Goal: Task Accomplishment & Management: Use online tool/utility

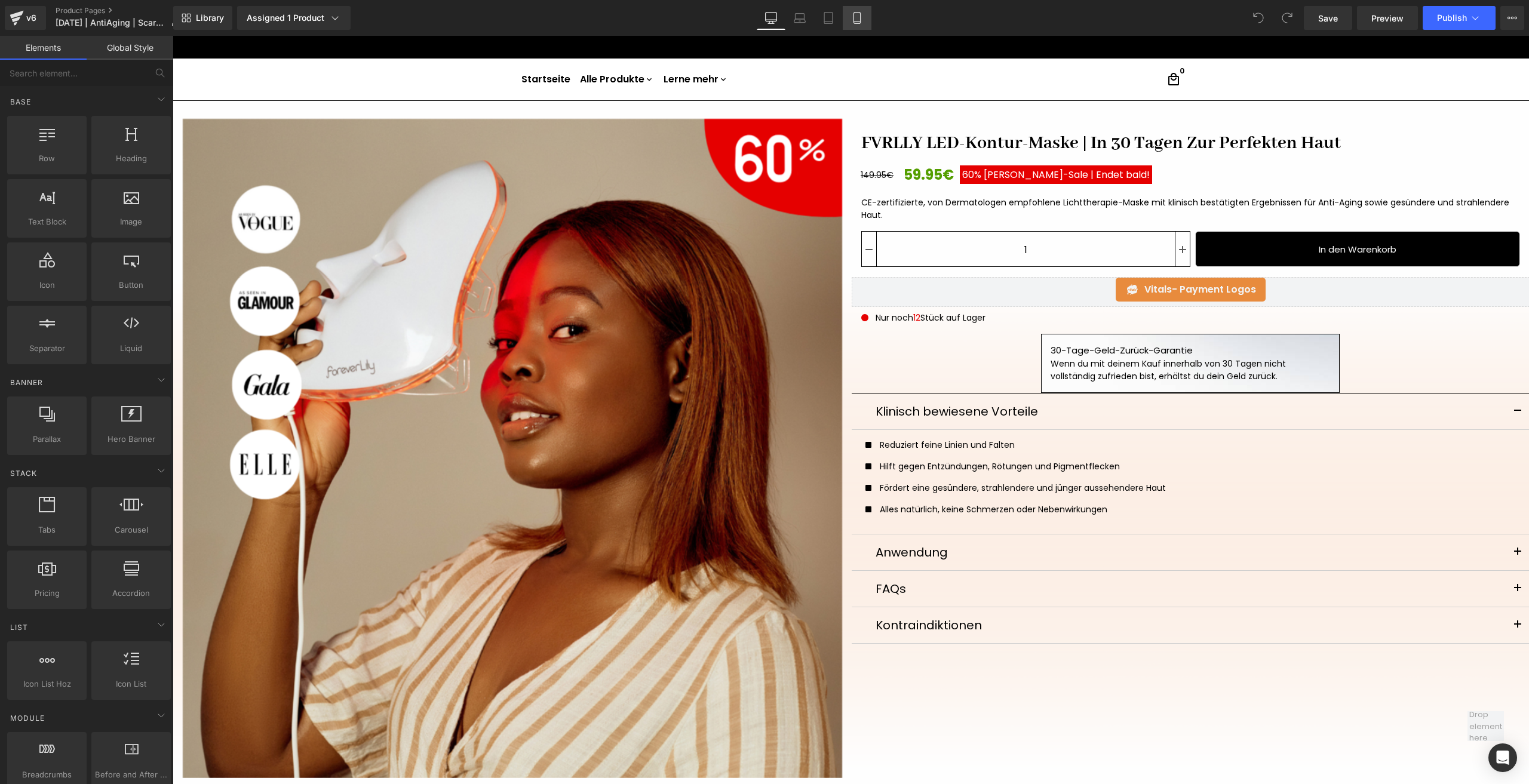
click at [867, 18] on link "Mobile" at bounding box center [856, 18] width 29 height 24
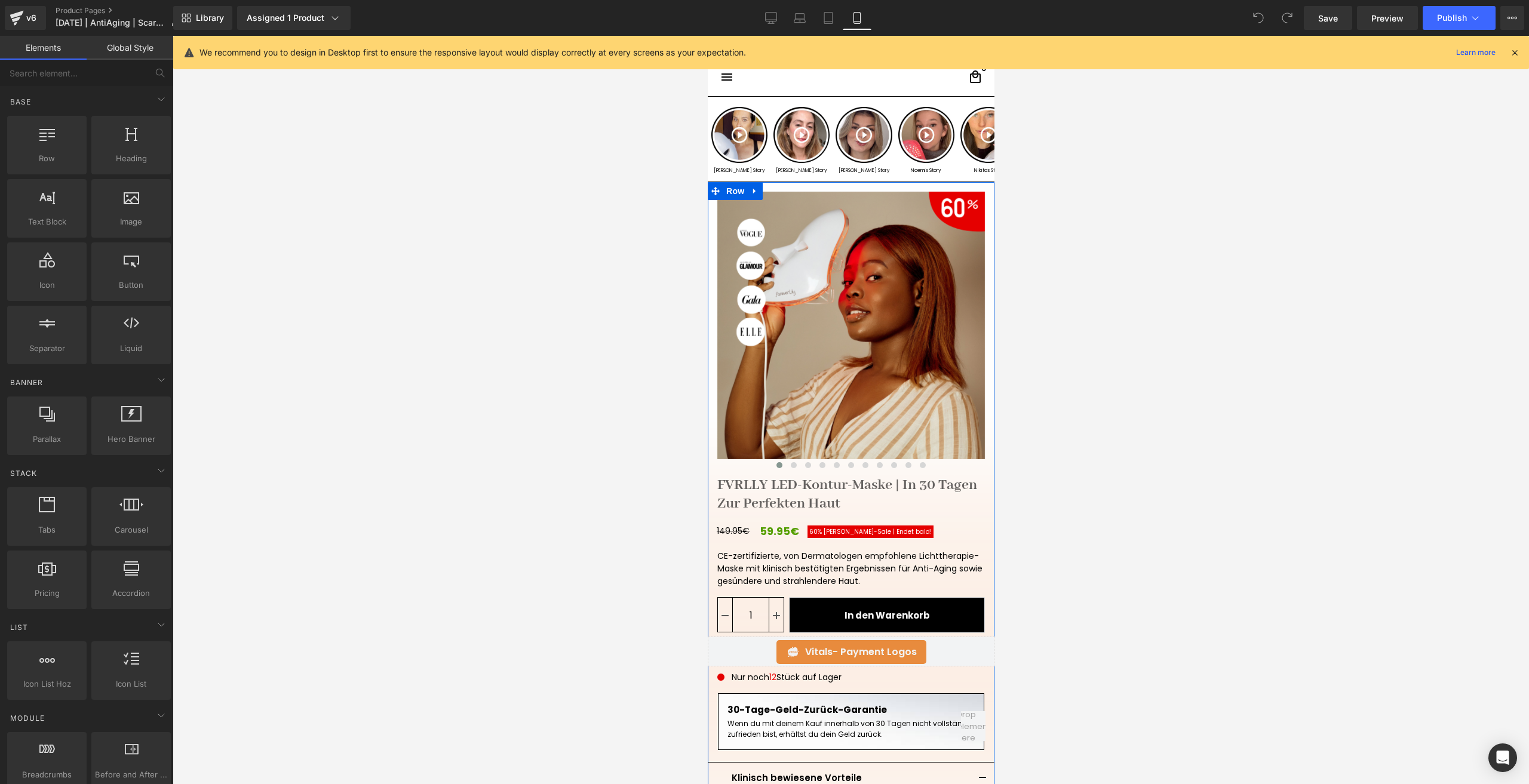
click at [780, 487] on link "FVRLLY LED-Kontur-Maske | In 30 Tagen Zur Perfekten Haut" at bounding box center [850, 491] width 287 height 41
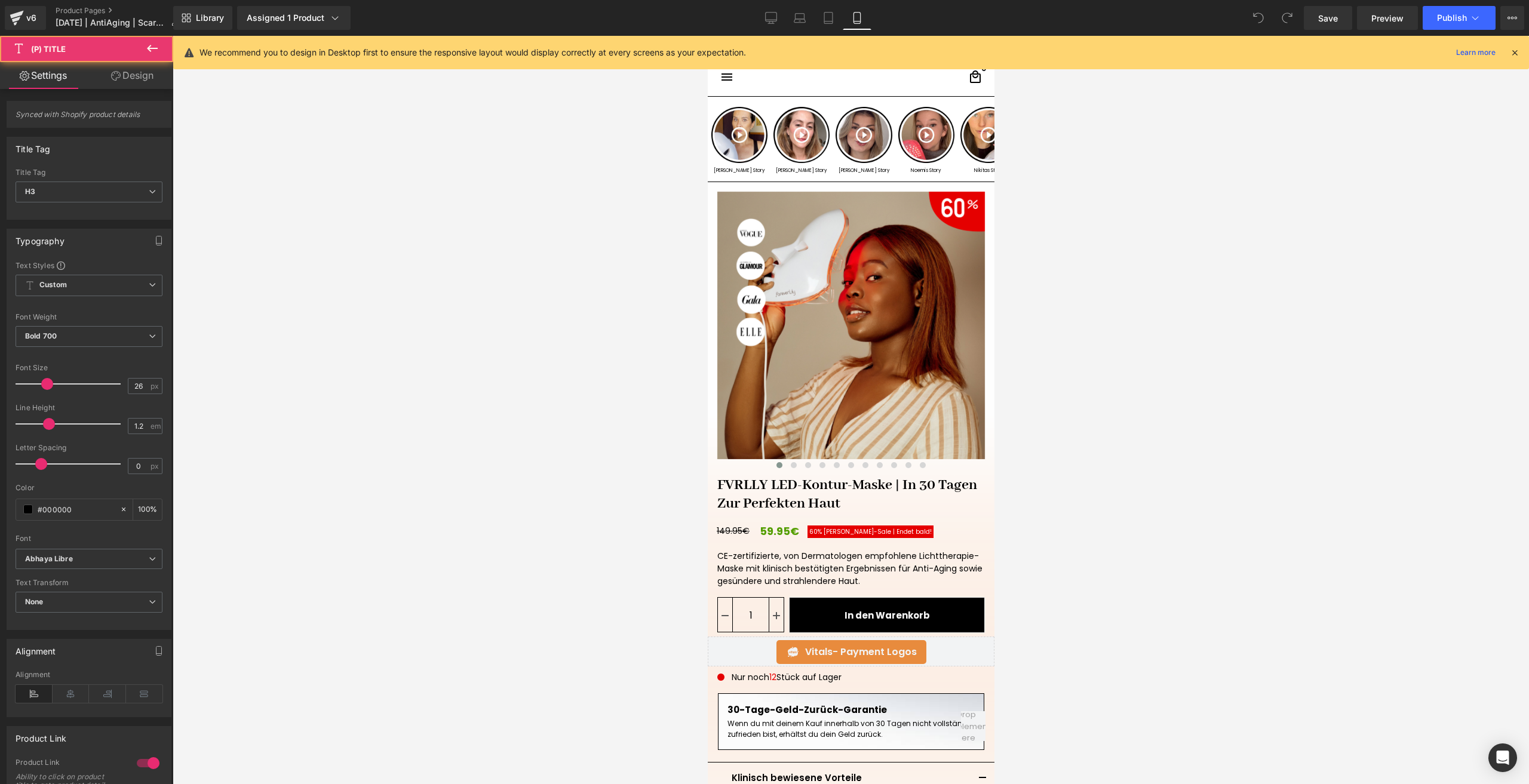
click at [129, 69] on link "Design" at bounding box center [133, 75] width 87 height 27
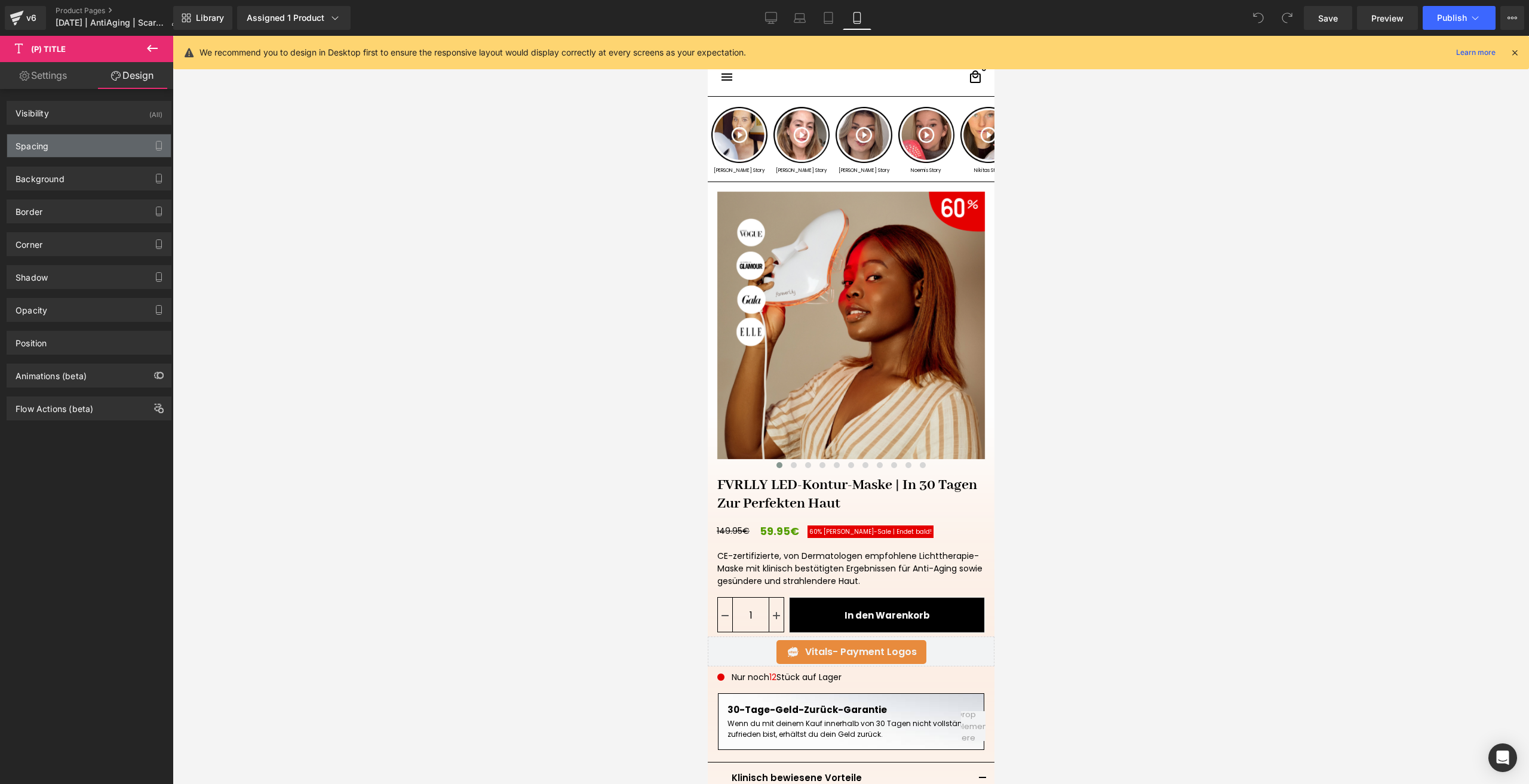
click at [52, 146] on div "Spacing" at bounding box center [89, 146] width 164 height 23
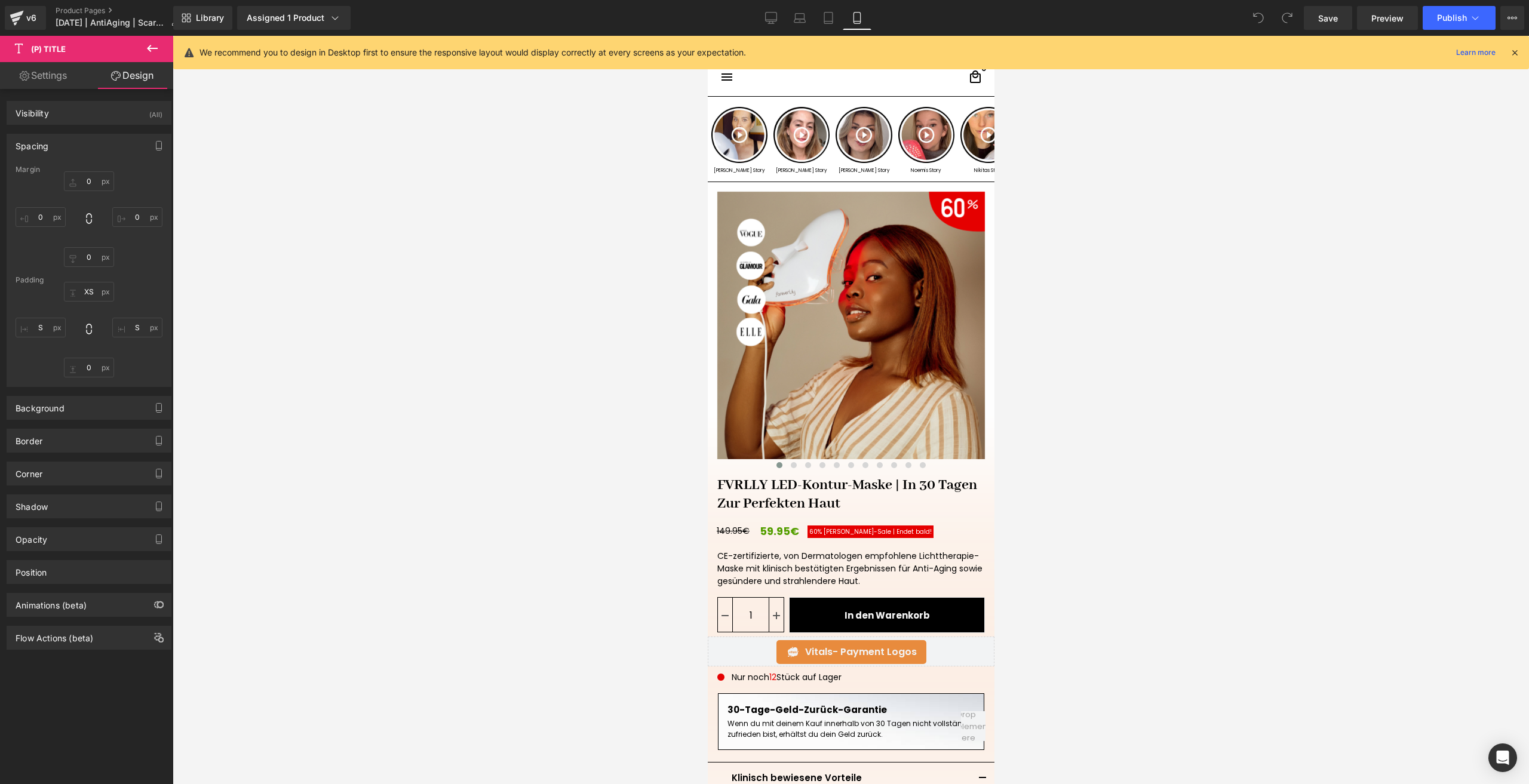
click at [87, 278] on div "Padding" at bounding box center [88, 279] width 147 height 8
click at [87, 289] on input "XS" at bounding box center [88, 291] width 50 height 19
type input "0"
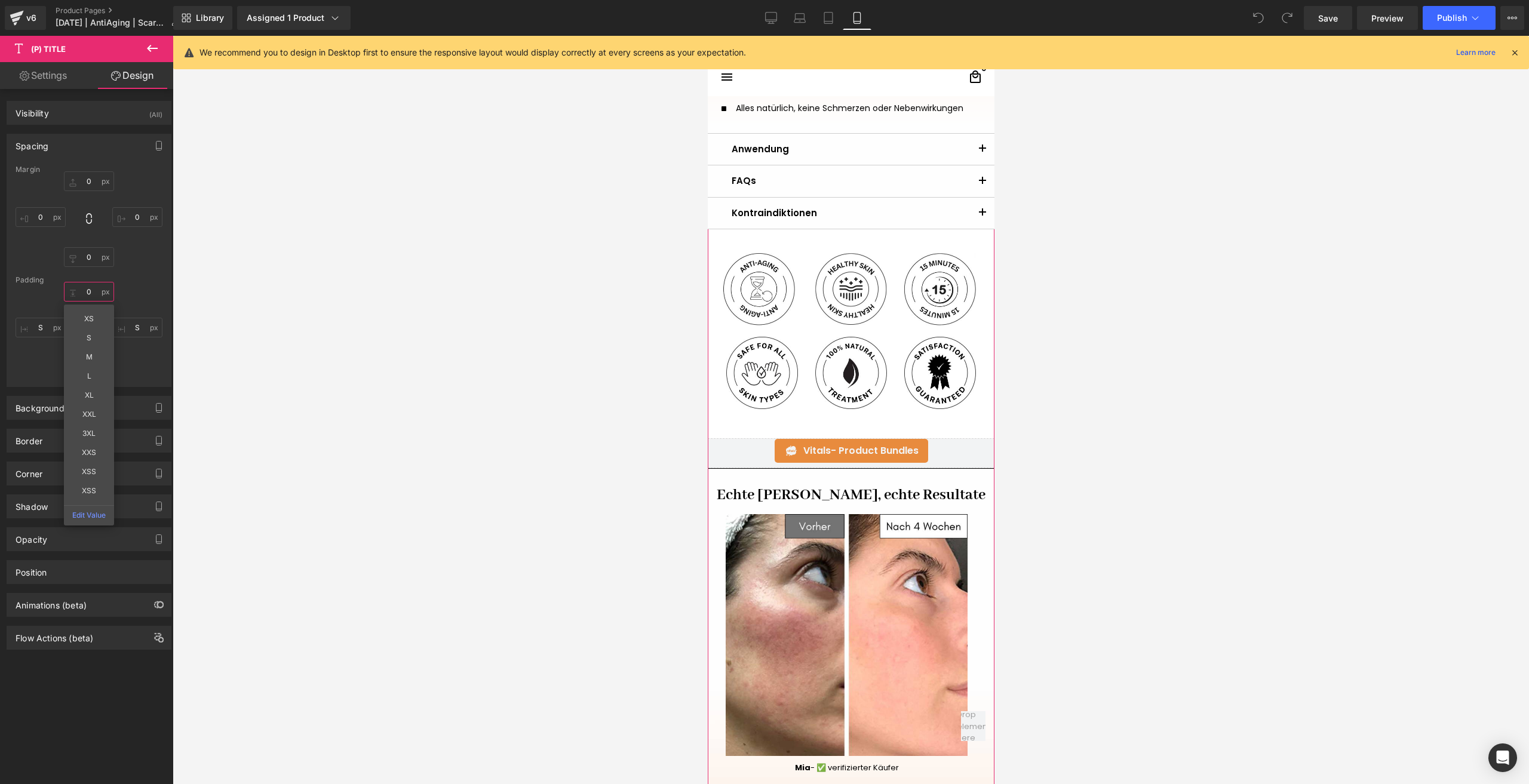
scroll to position [776, 0]
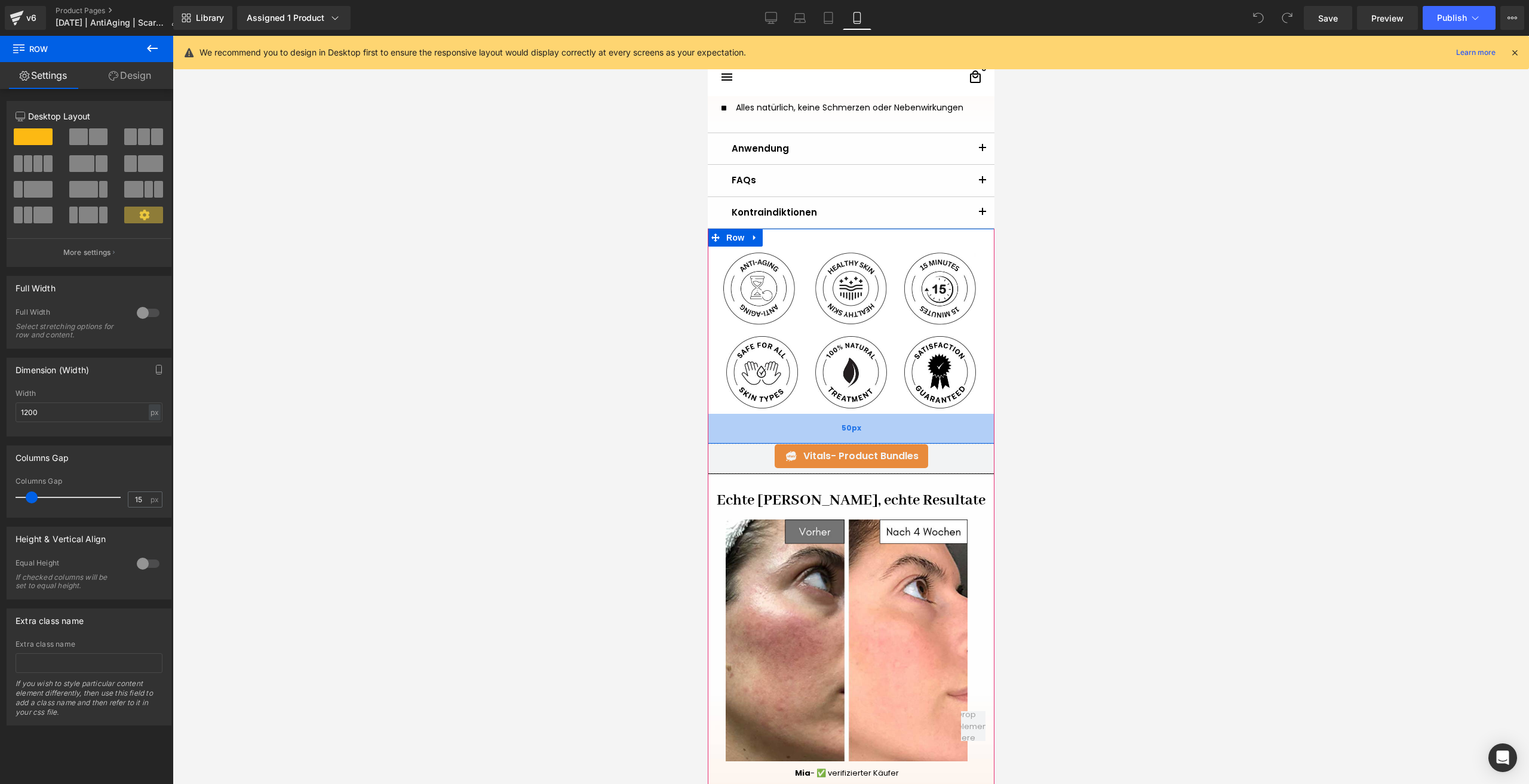
drag, startPoint x: 764, startPoint y: 435, endPoint x: 771, endPoint y: 441, distance: 9.2
click at [771, 441] on div "50px" at bounding box center [850, 428] width 287 height 29
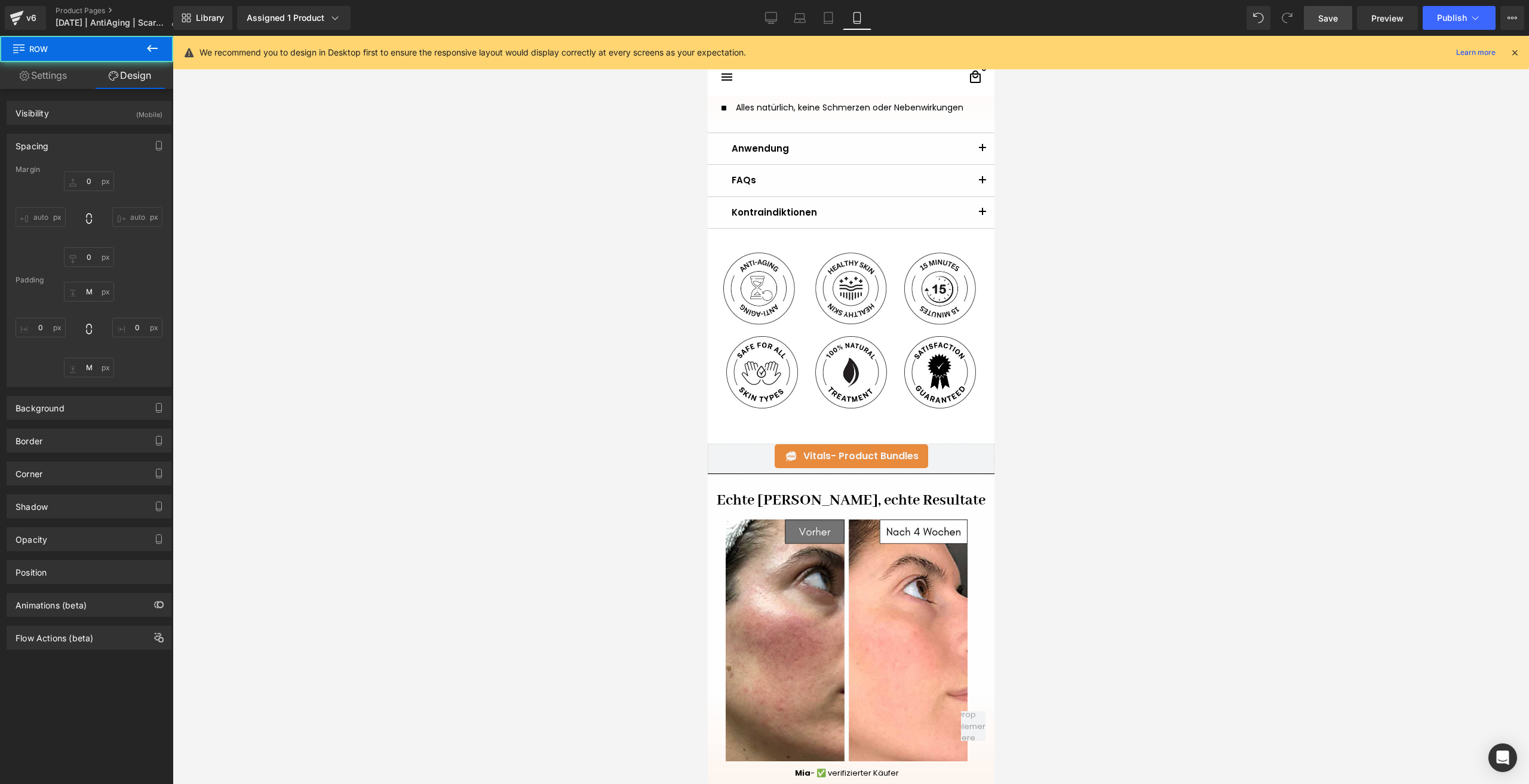
click at [1319, 21] on span "Save" at bounding box center [1327, 18] width 19 height 13
click at [1451, 16] on span "Publish" at bounding box center [1452, 18] width 29 height 9
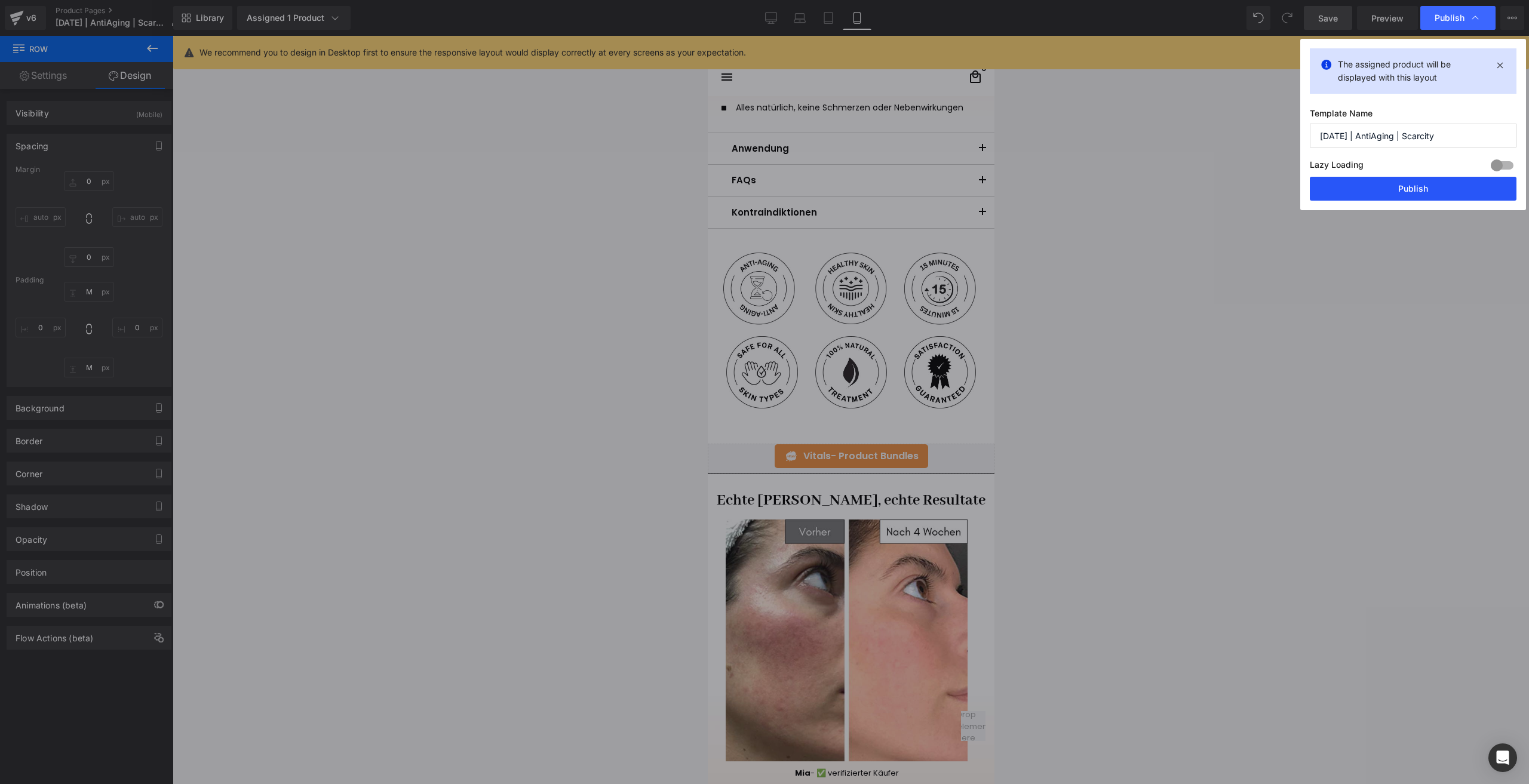
drag, startPoint x: 1366, startPoint y: 188, endPoint x: 92, endPoint y: 422, distance: 1295.3
click at [1366, 188] on button "Publish" at bounding box center [1413, 189] width 206 height 24
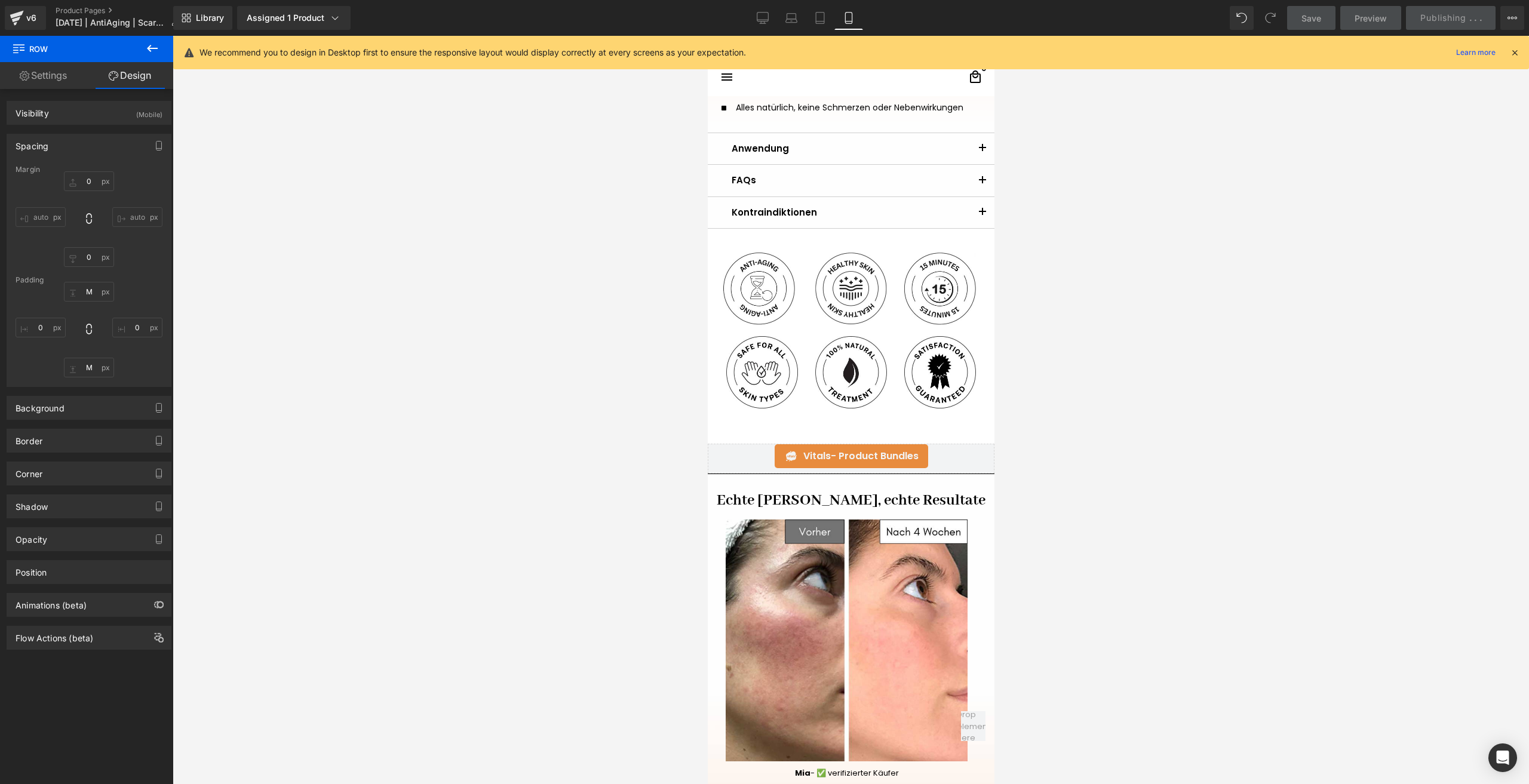
scroll to position [239, 0]
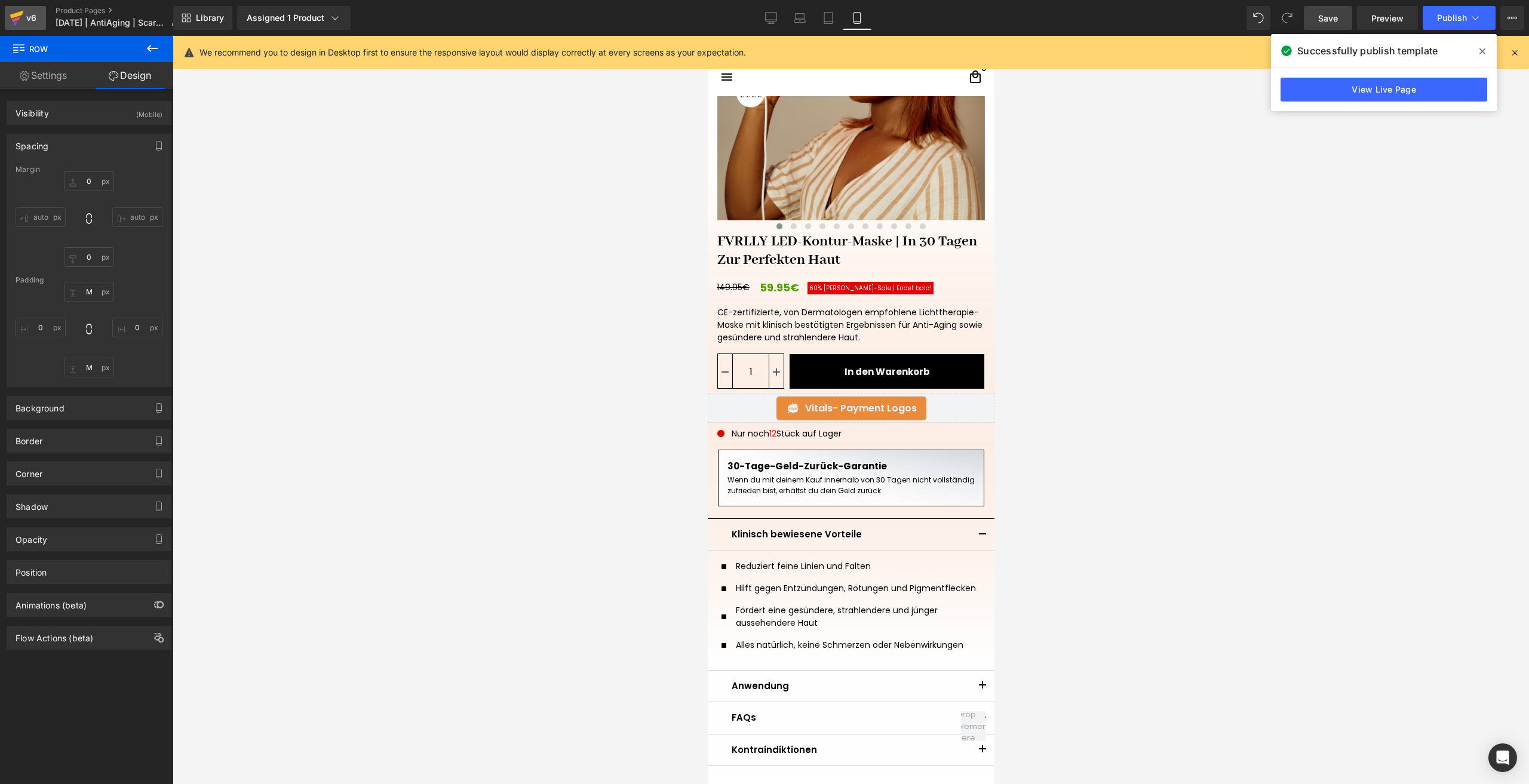
click at [33, 23] on div "v6" at bounding box center [31, 18] width 15 height 16
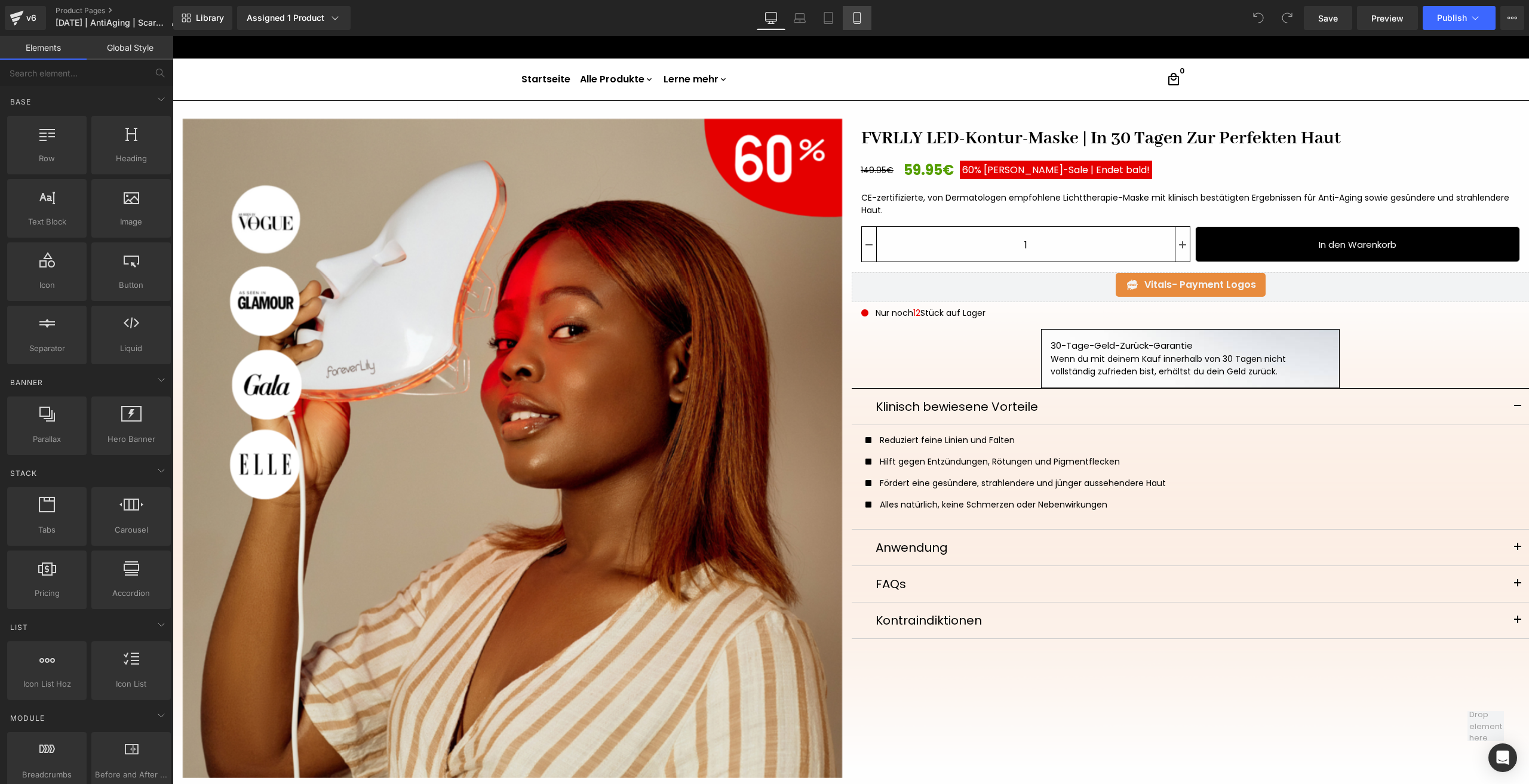
click at [855, 19] on icon at bounding box center [856, 18] width 12 height 12
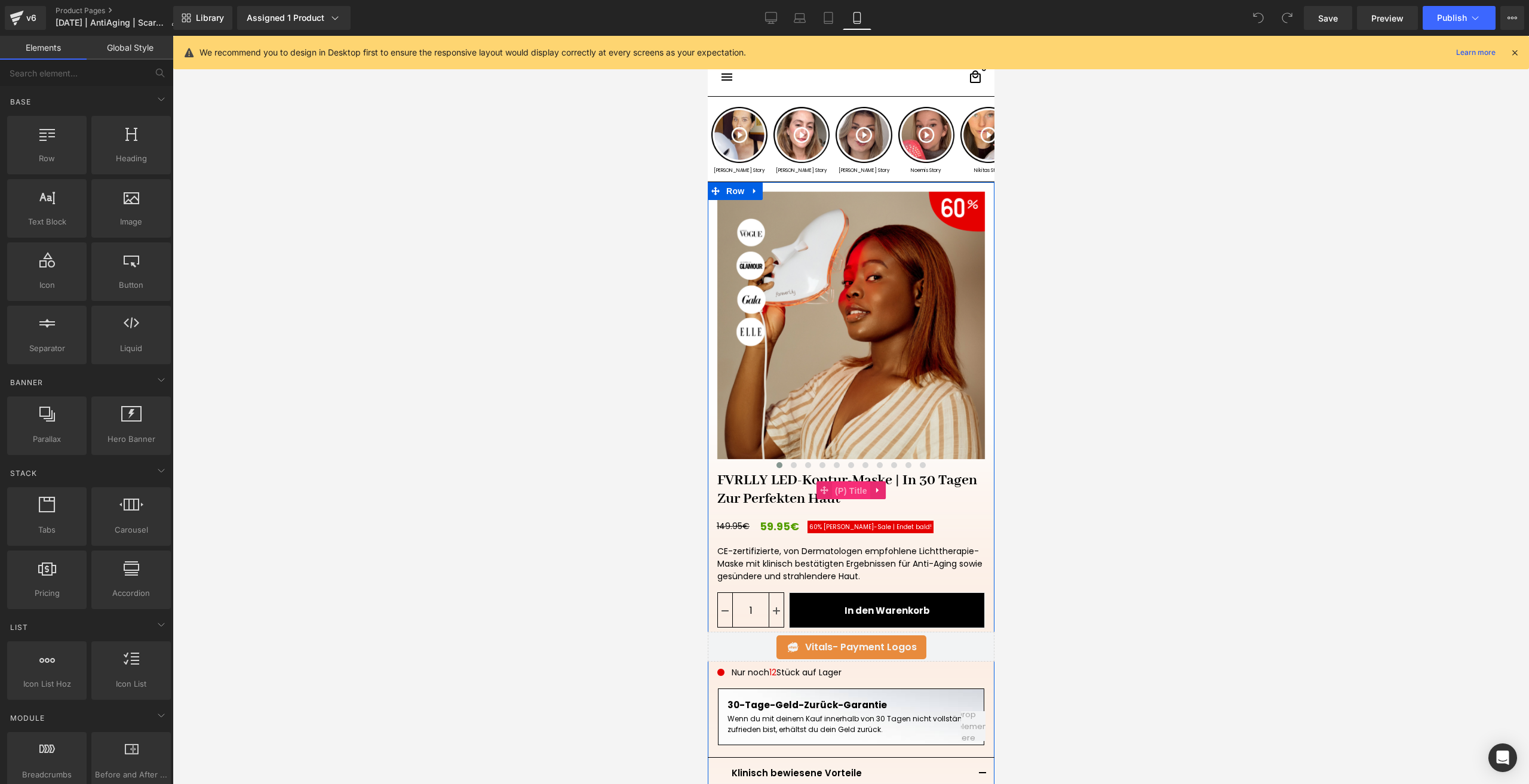
click at [831, 487] on span "(P) Title" at bounding box center [850, 490] width 38 height 18
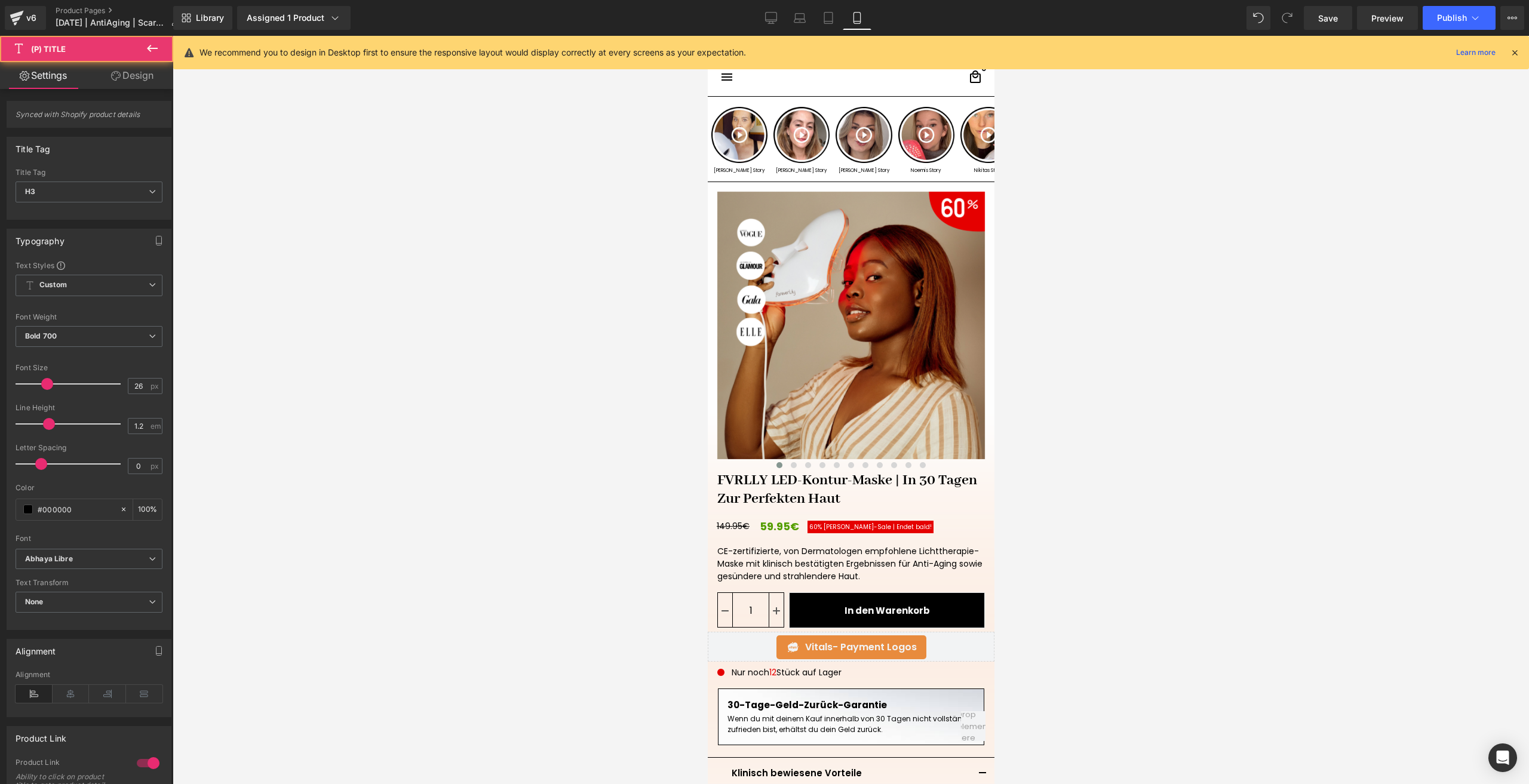
click at [147, 78] on link "Design" at bounding box center [133, 75] width 87 height 27
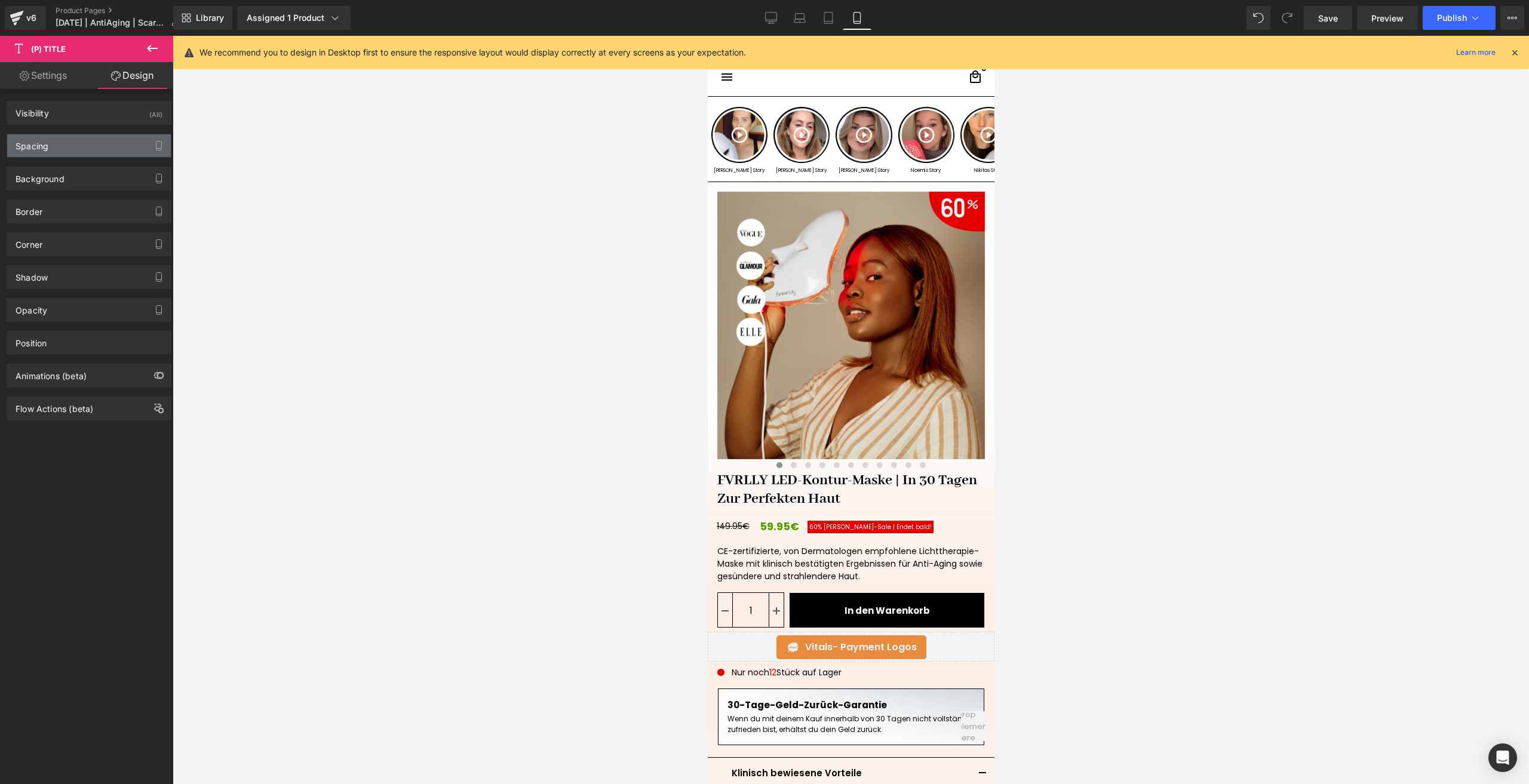
click at [100, 148] on div "Spacing" at bounding box center [89, 146] width 164 height 23
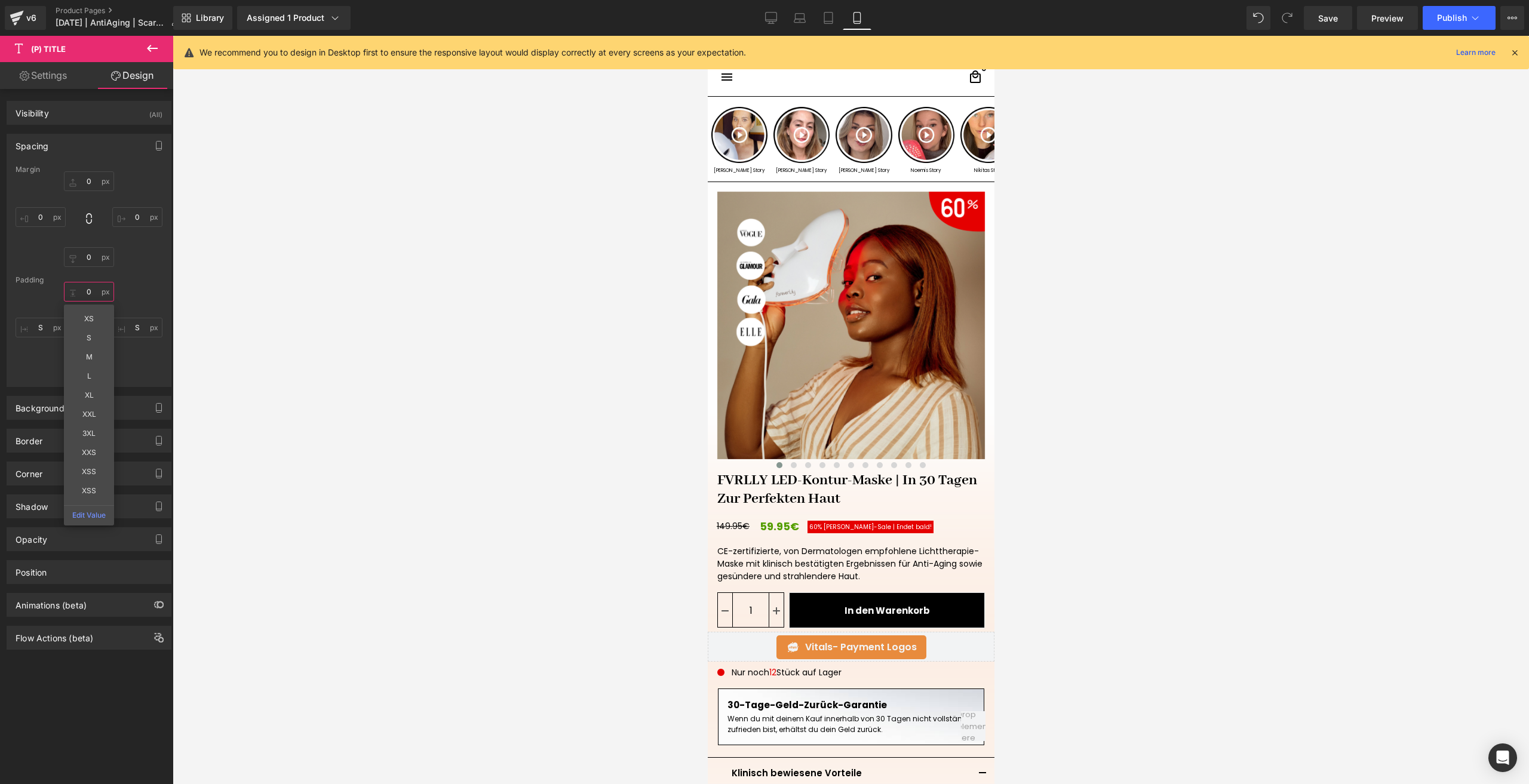
click at [76, 298] on input "0" at bounding box center [88, 291] width 50 height 19
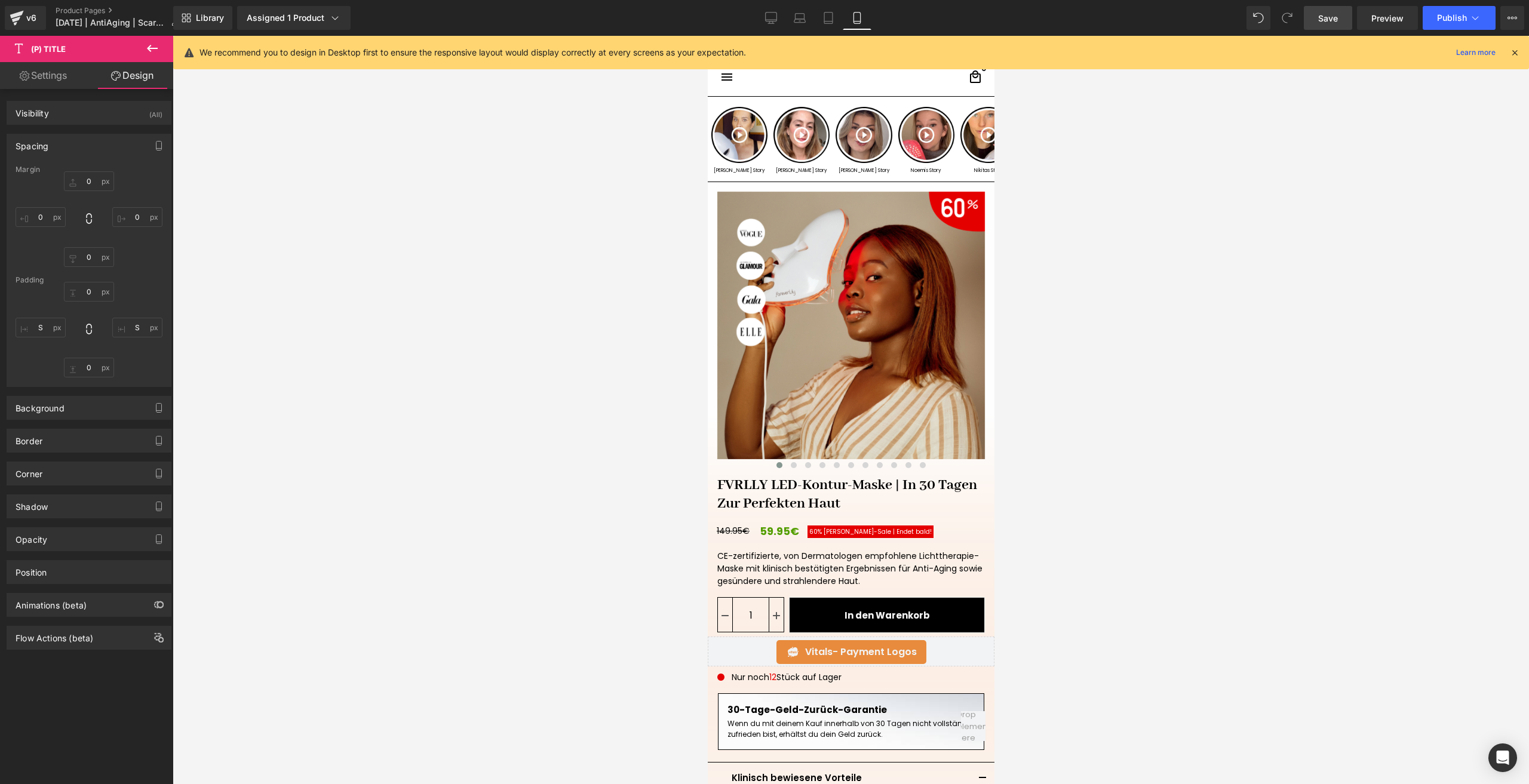
drag, startPoint x: 1336, startPoint y: 21, endPoint x: 282, endPoint y: 191, distance: 1067.6
click at [1336, 21] on span "Save" at bounding box center [1327, 18] width 19 height 13
click at [88, 287] on input "0" at bounding box center [88, 291] width 50 height 19
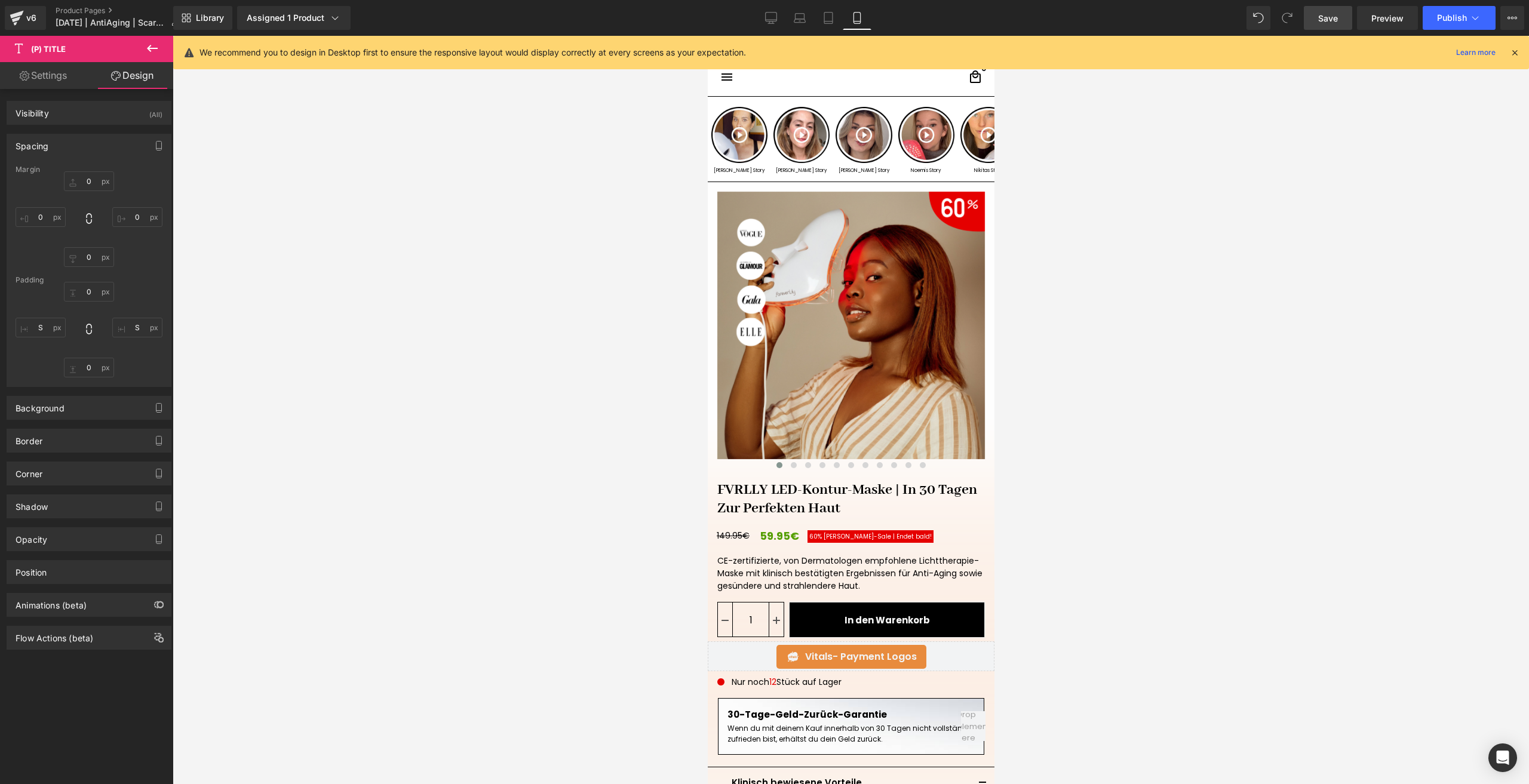
click at [1323, 6] on link "Save" at bounding box center [1327, 18] width 48 height 24
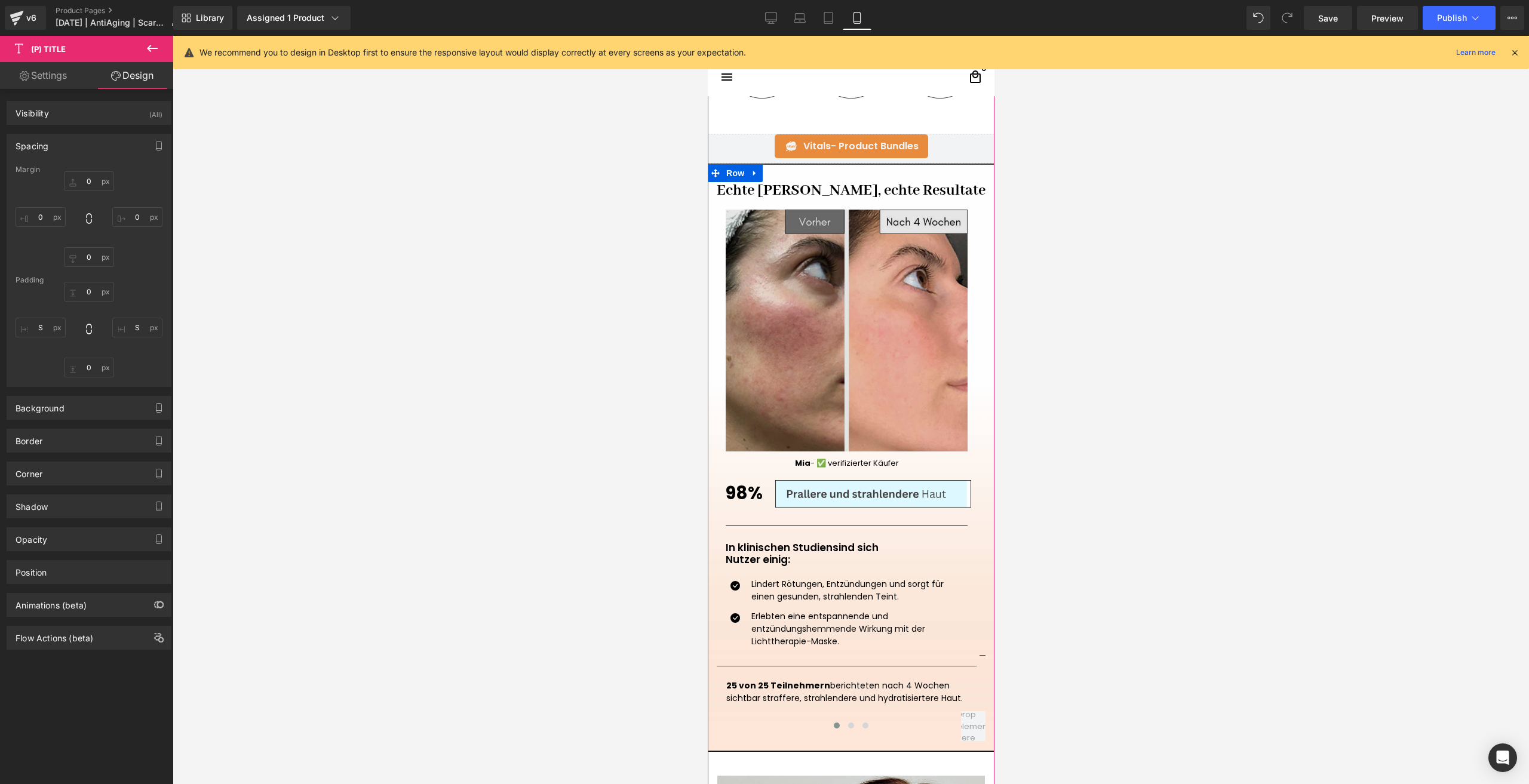
scroll to position [1014, 0]
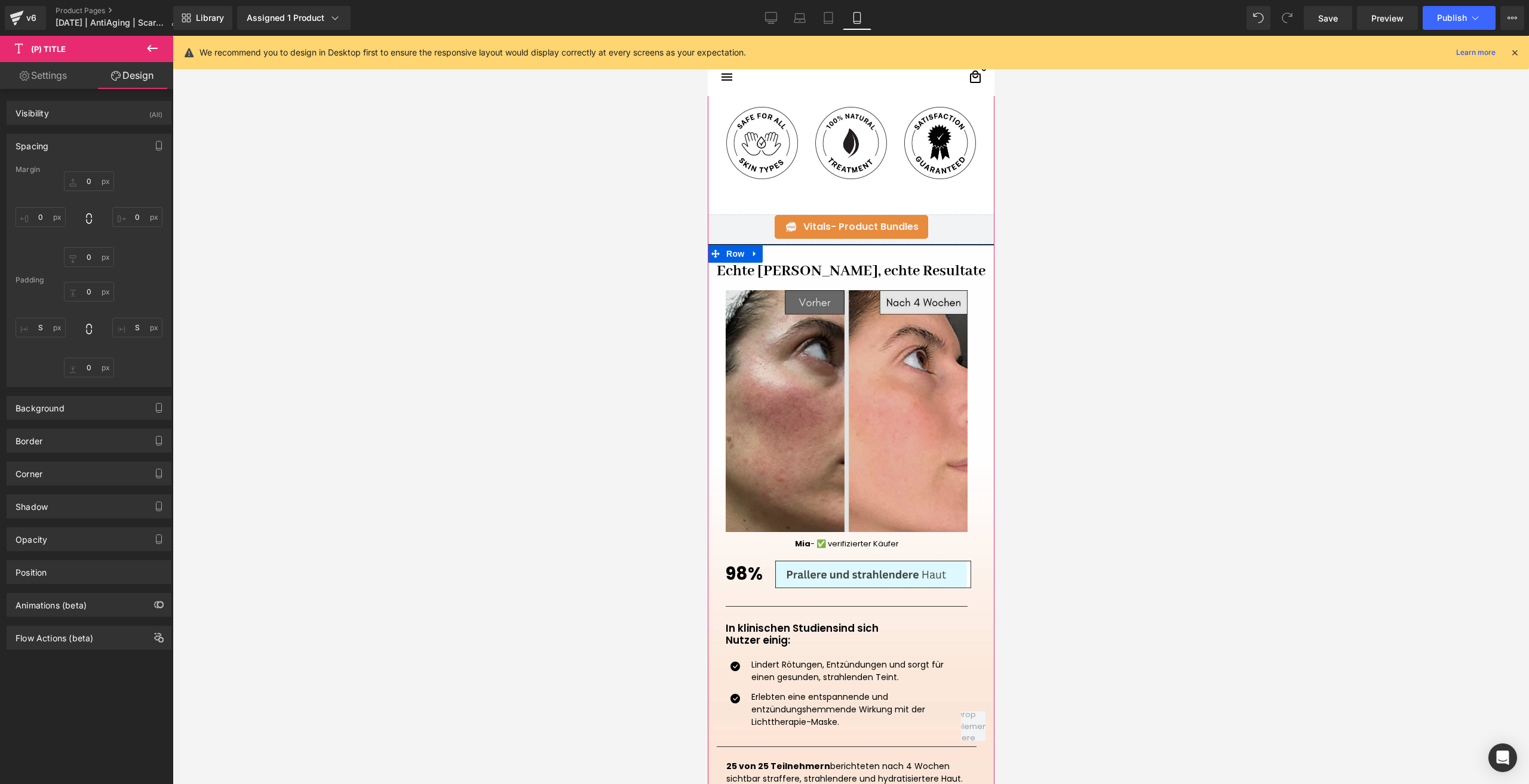
click at [879, 354] on img at bounding box center [846, 411] width 241 height 241
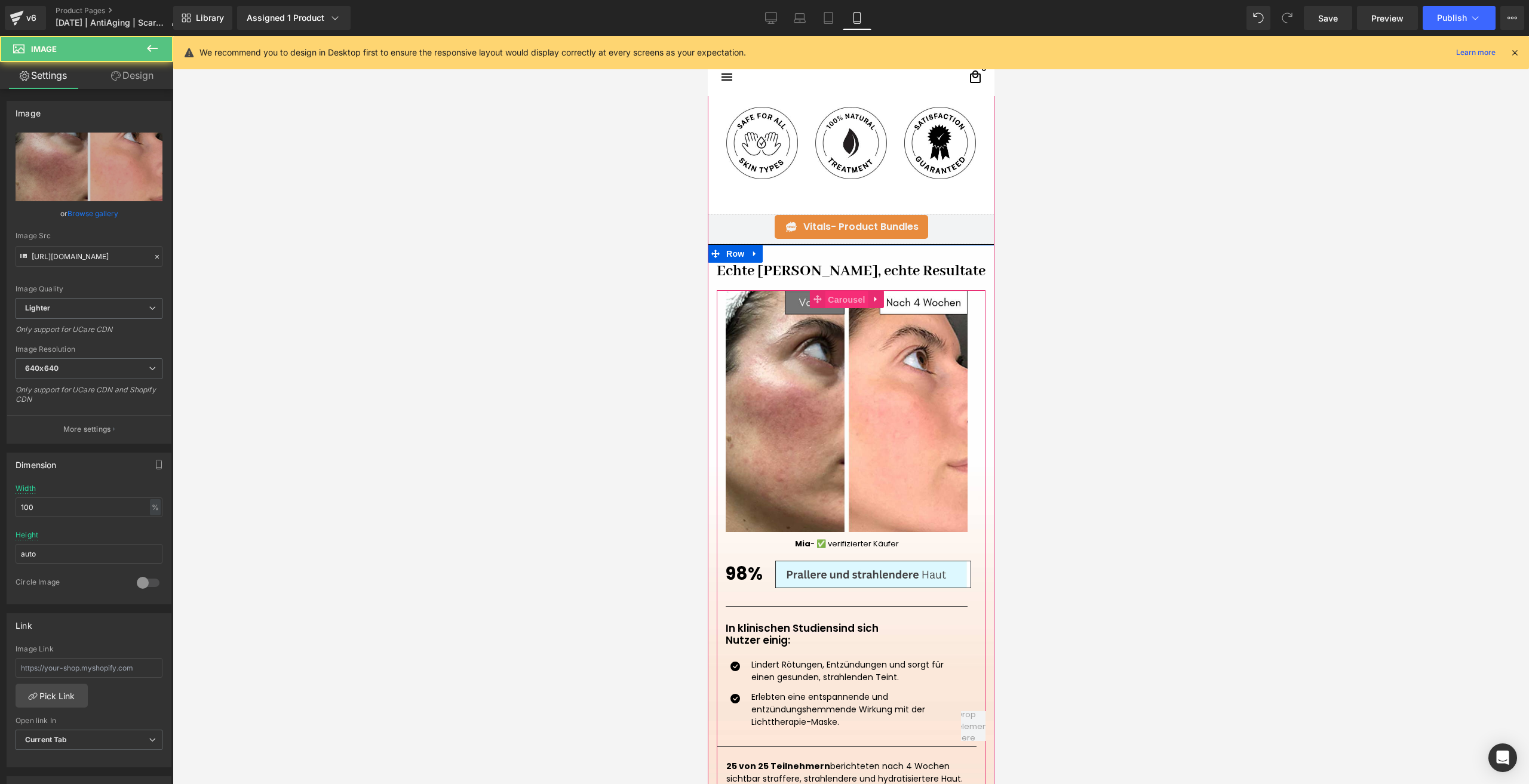
click at [848, 298] on span "Carousel" at bounding box center [845, 299] width 43 height 18
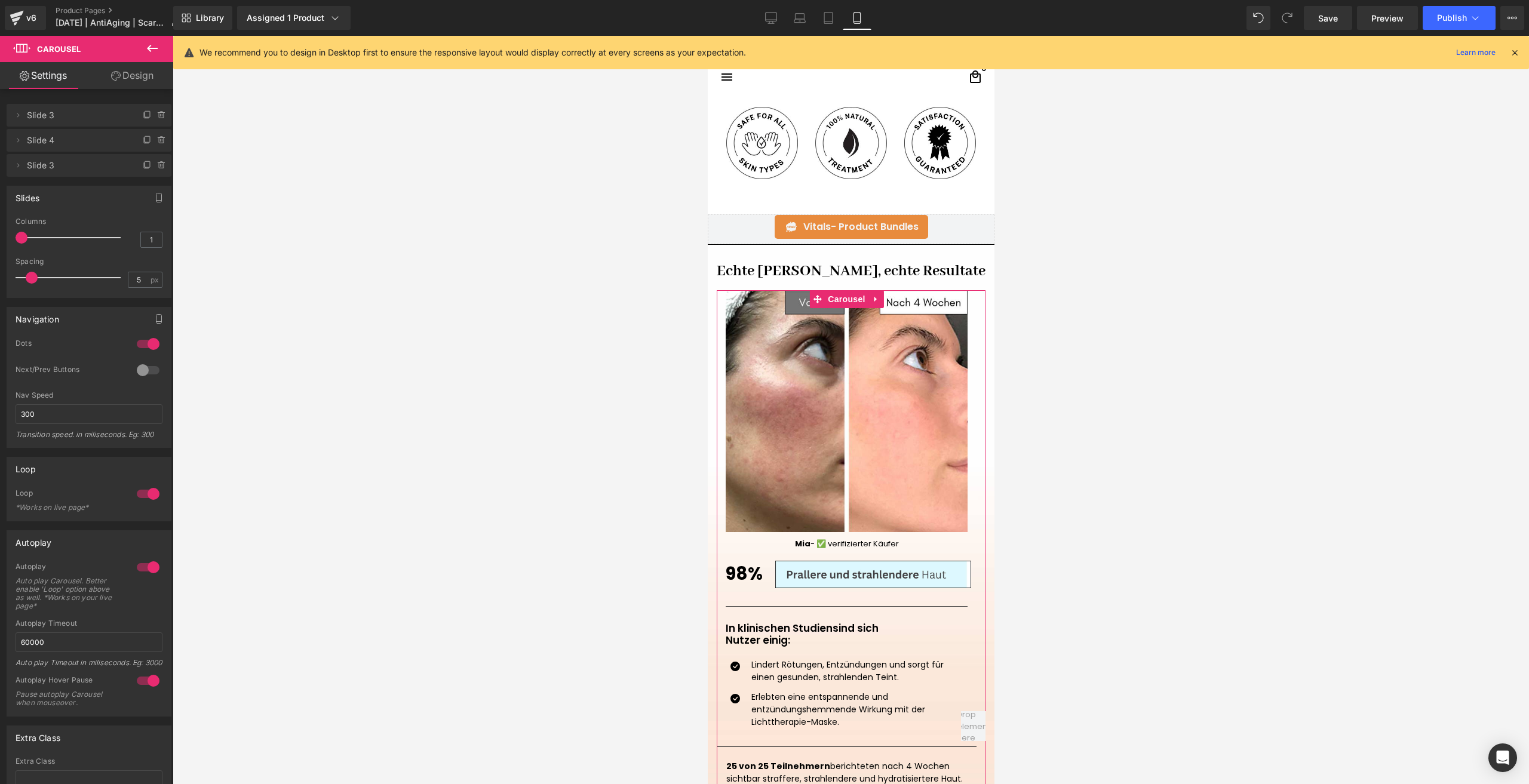
click at [157, 365] on div at bounding box center [147, 369] width 29 height 19
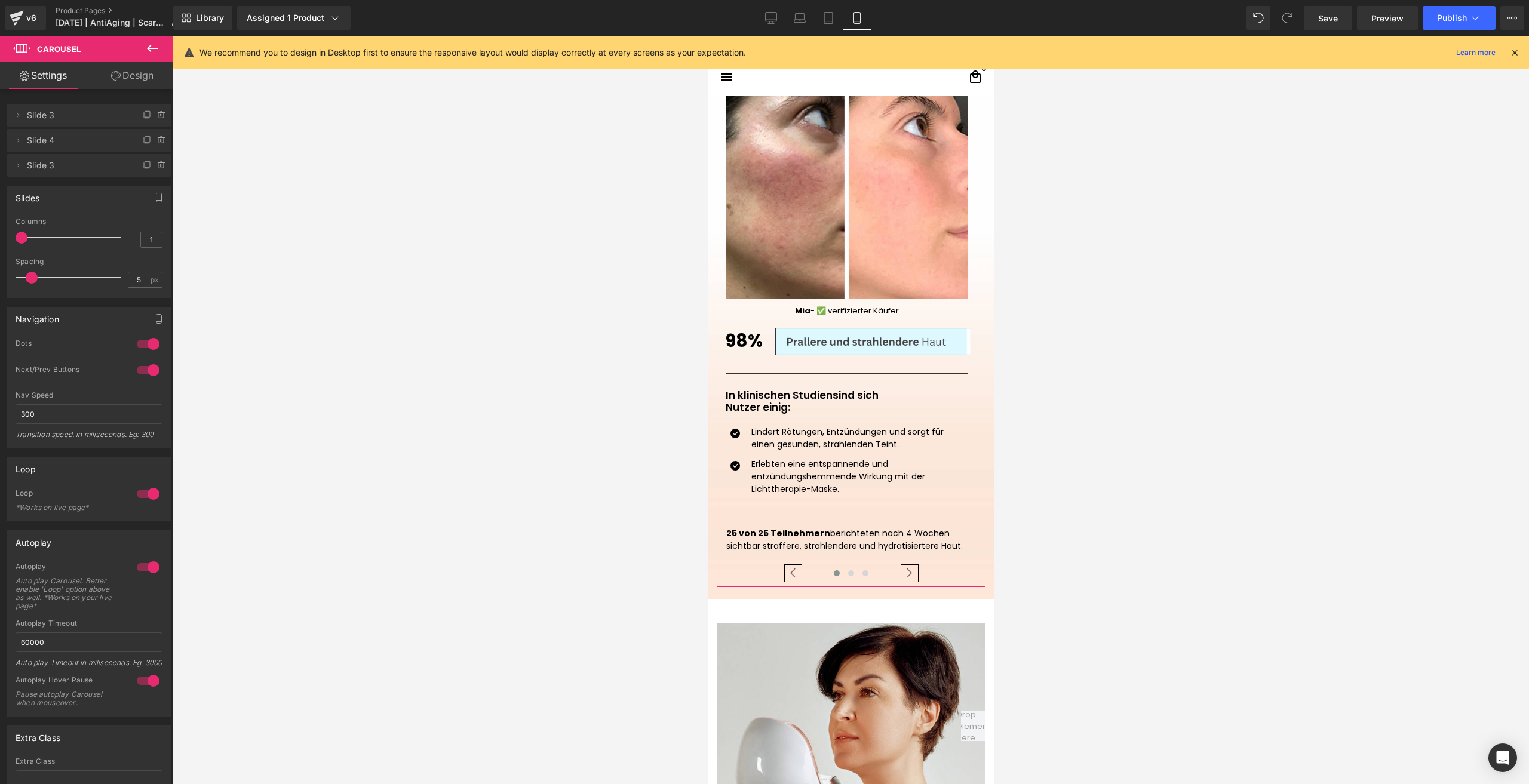
scroll to position [1254, 0]
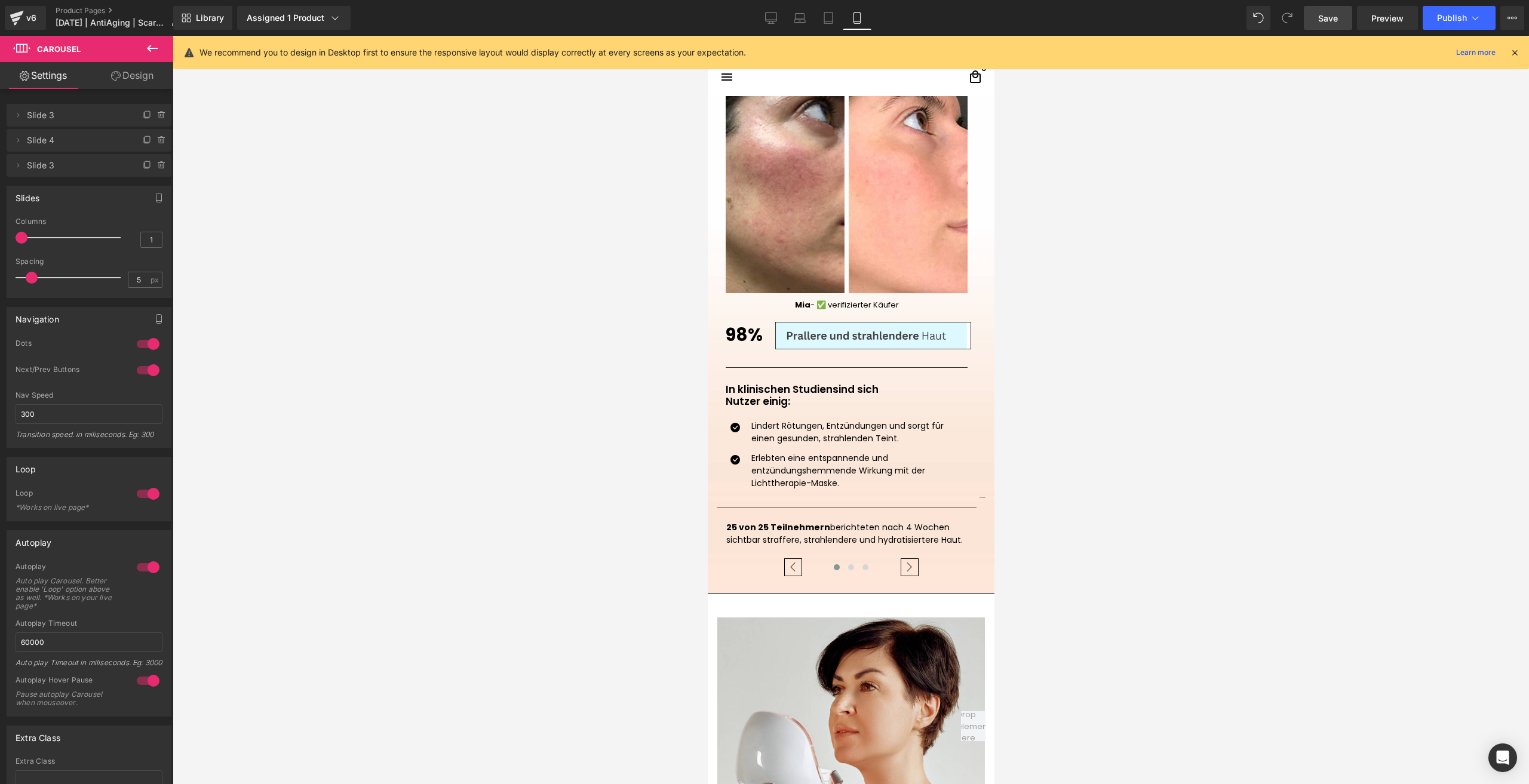
click at [1342, 17] on link "Save" at bounding box center [1327, 18] width 48 height 24
click at [1453, 5] on div "Library Assigned 1 Product Product Preview FVRLLY LED-[PERSON_NAME] | In 30 Tag…" at bounding box center [851, 18] width 1356 height 36
click at [1448, 12] on button "Publish" at bounding box center [1458, 18] width 73 height 24
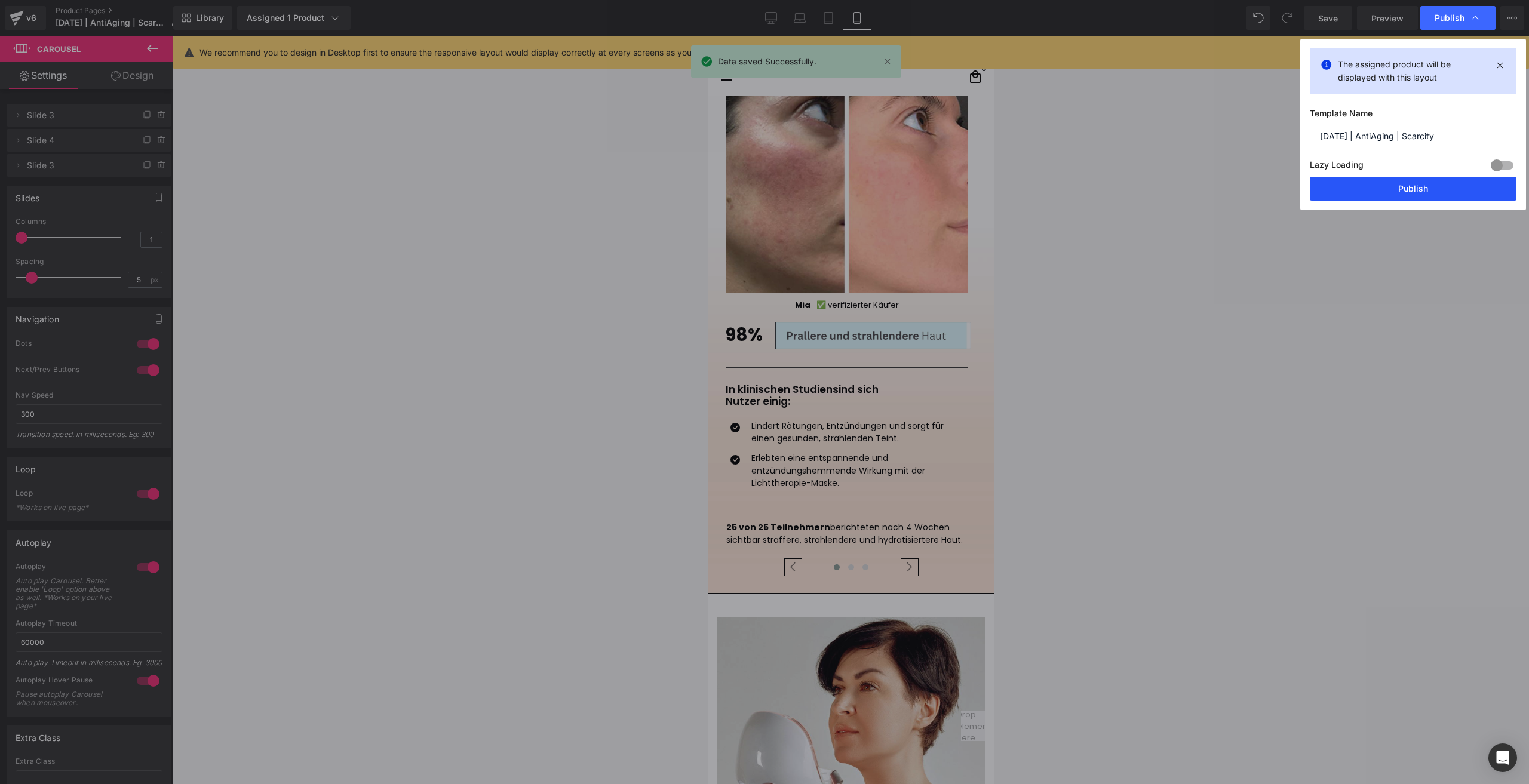
click at [1344, 188] on button "Publish" at bounding box center [1413, 189] width 206 height 24
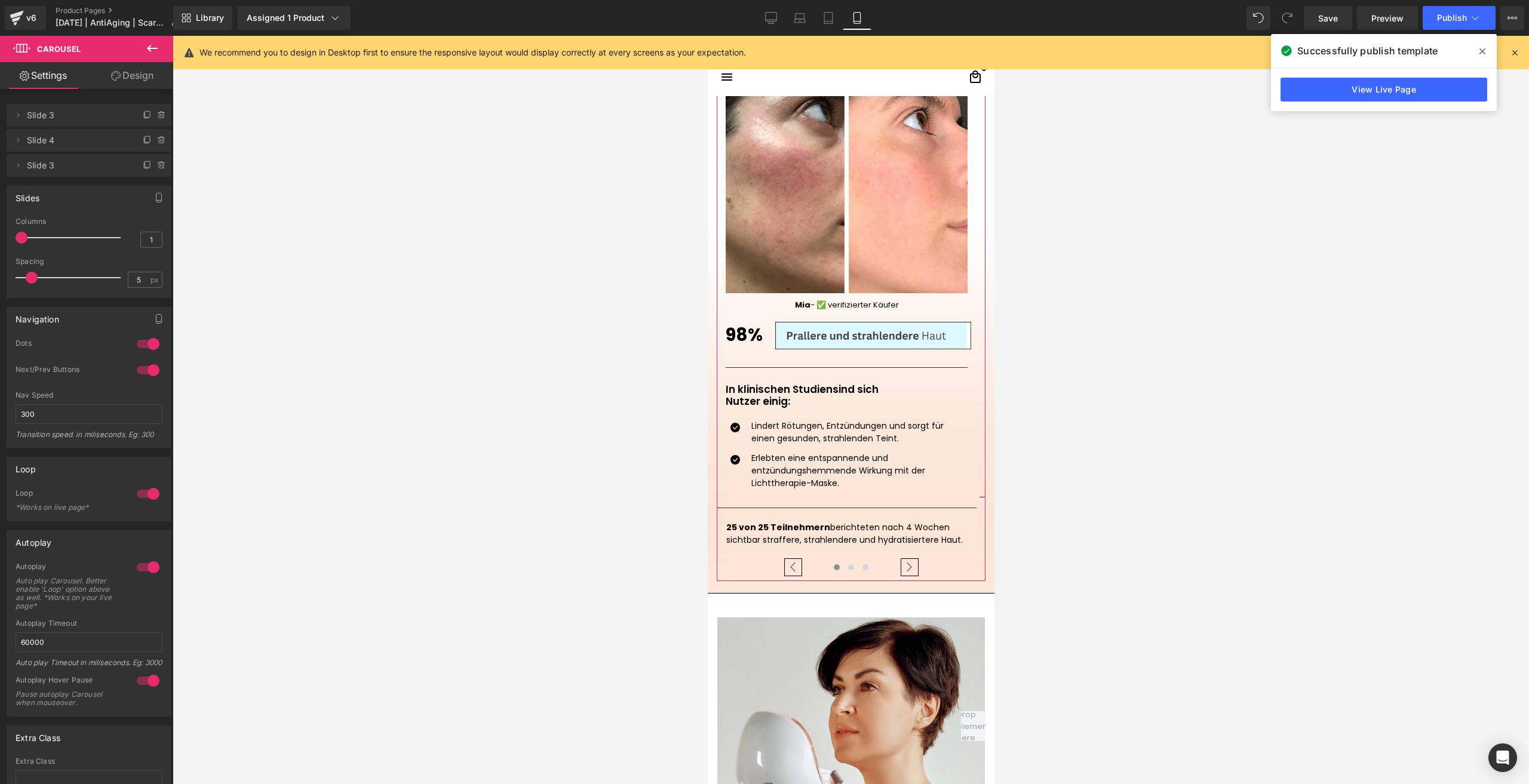
click at [144, 367] on div at bounding box center [147, 369] width 29 height 19
click at [1327, 18] on span "Save" at bounding box center [1327, 18] width 19 height 13
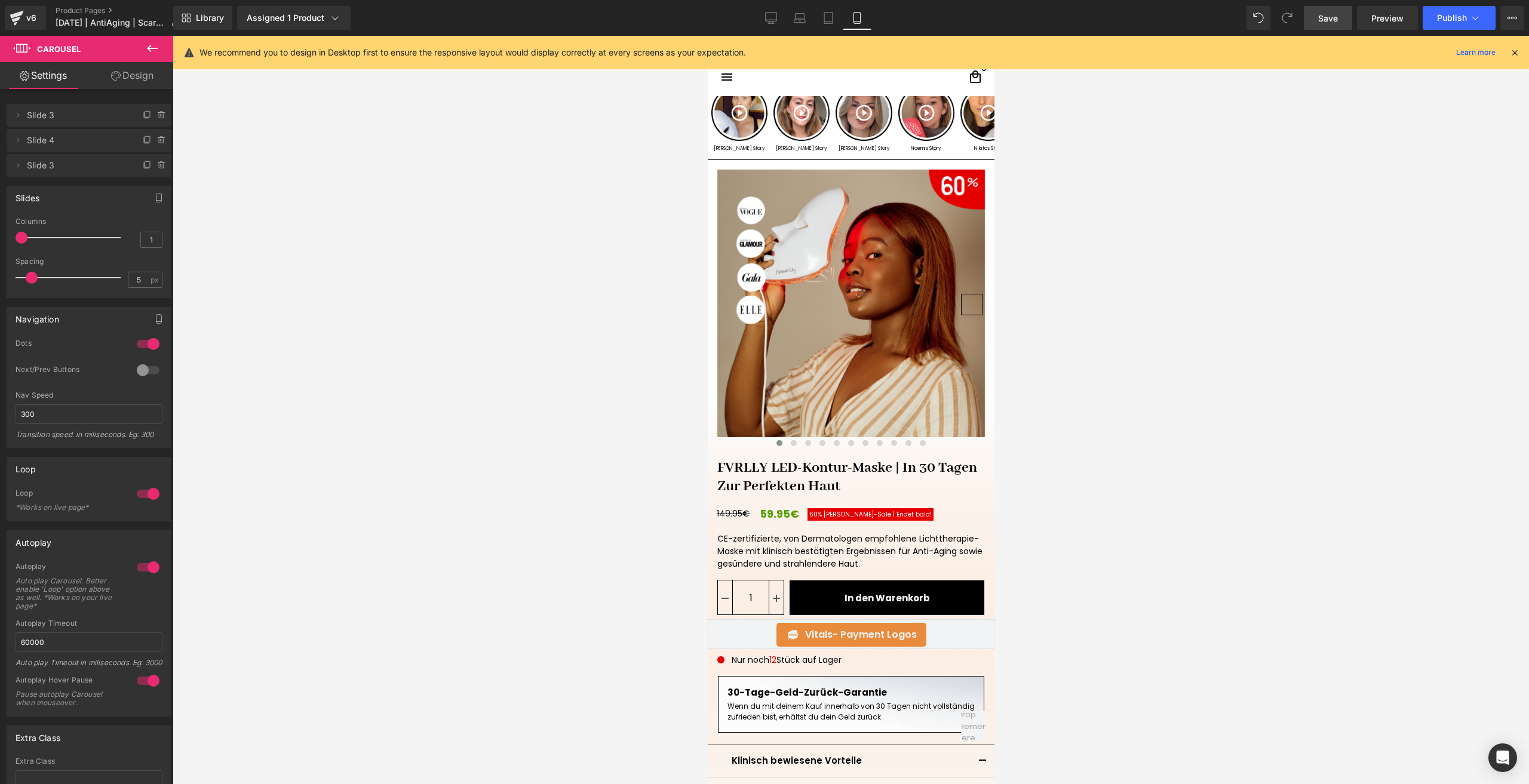
scroll to position [0, 0]
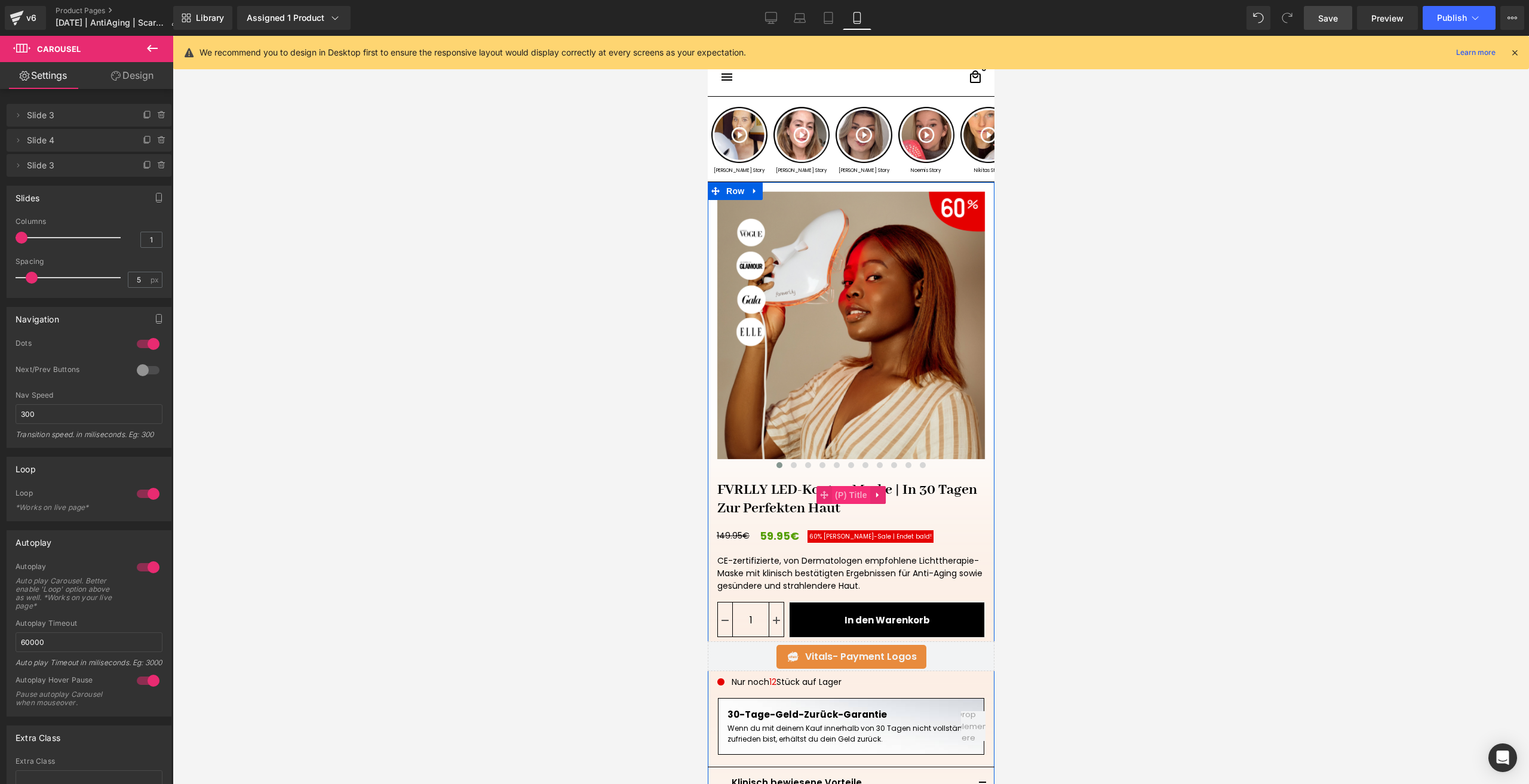
click at [835, 496] on span "(P) Title" at bounding box center [850, 494] width 38 height 18
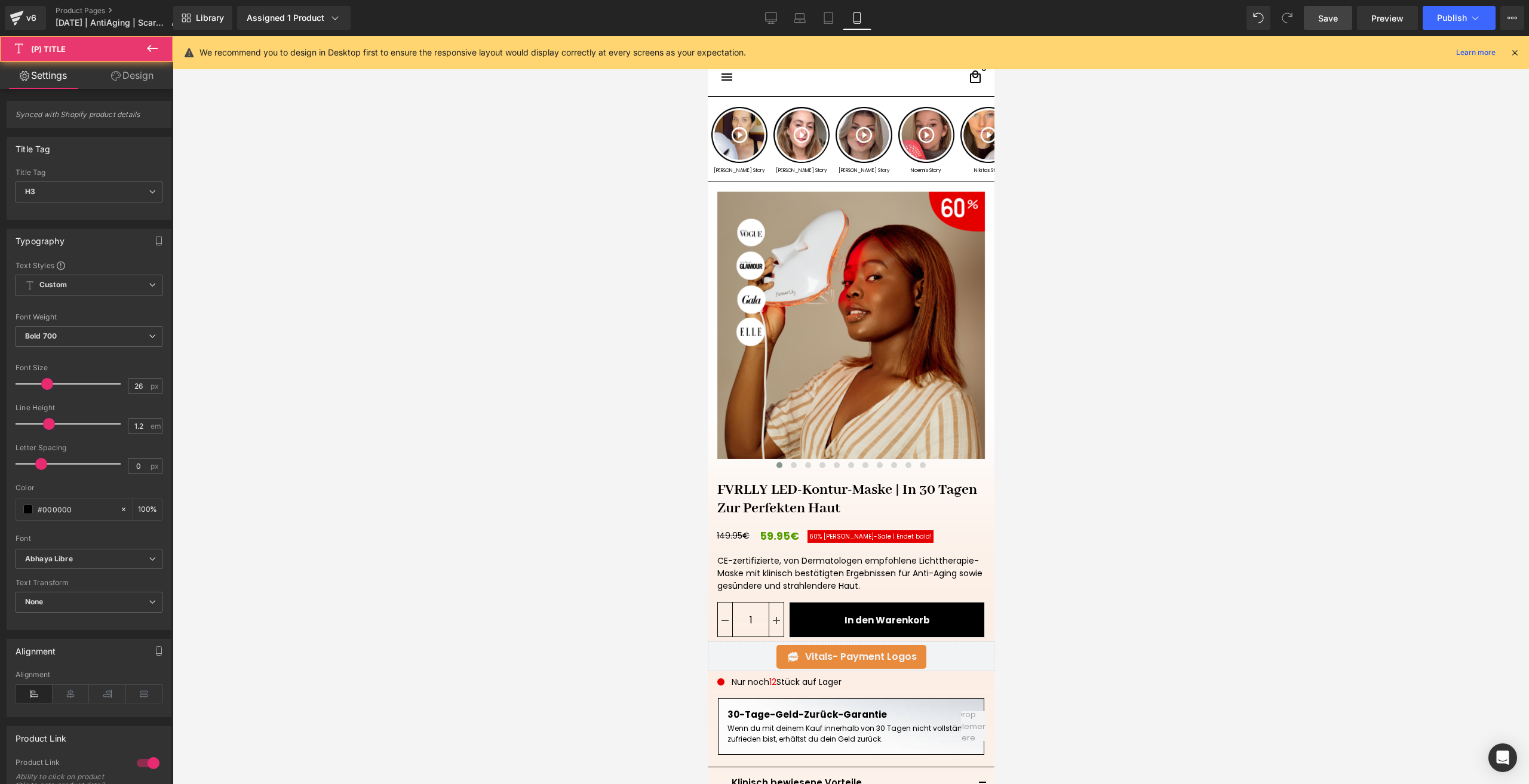
click at [137, 87] on link "Design" at bounding box center [133, 75] width 87 height 27
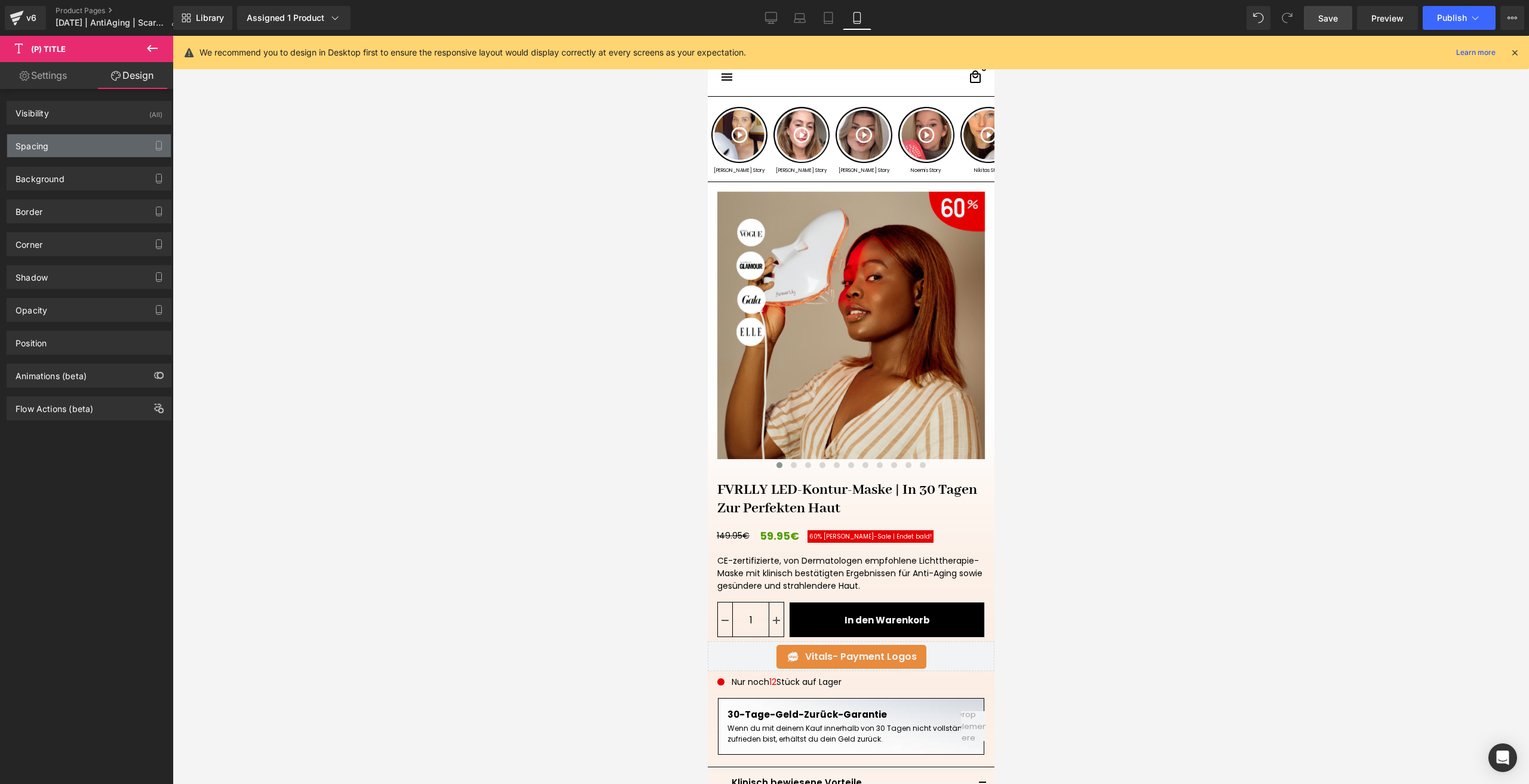
click at [66, 142] on div "Spacing" at bounding box center [89, 146] width 164 height 23
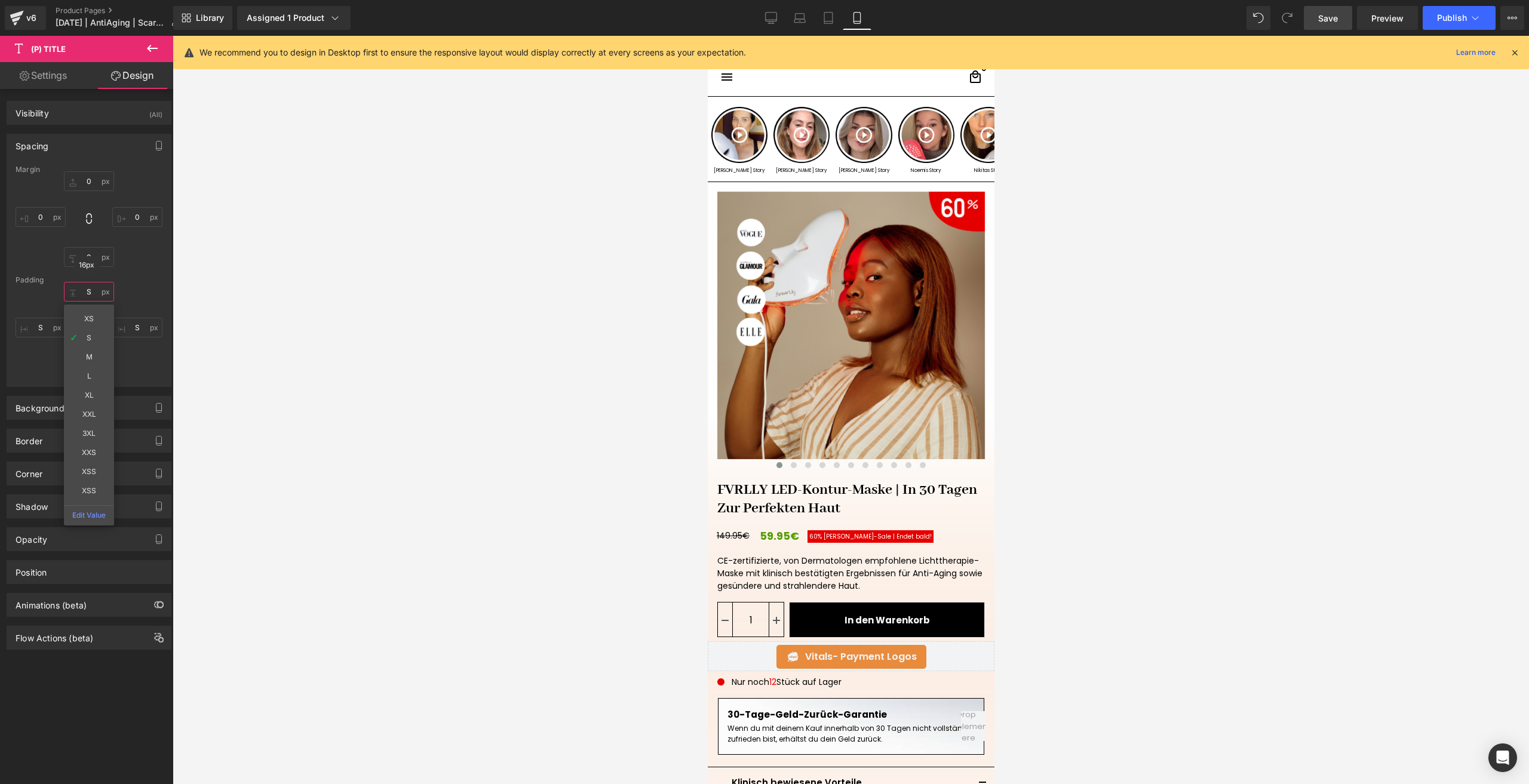
click at [90, 292] on input "S" at bounding box center [88, 291] width 50 height 19
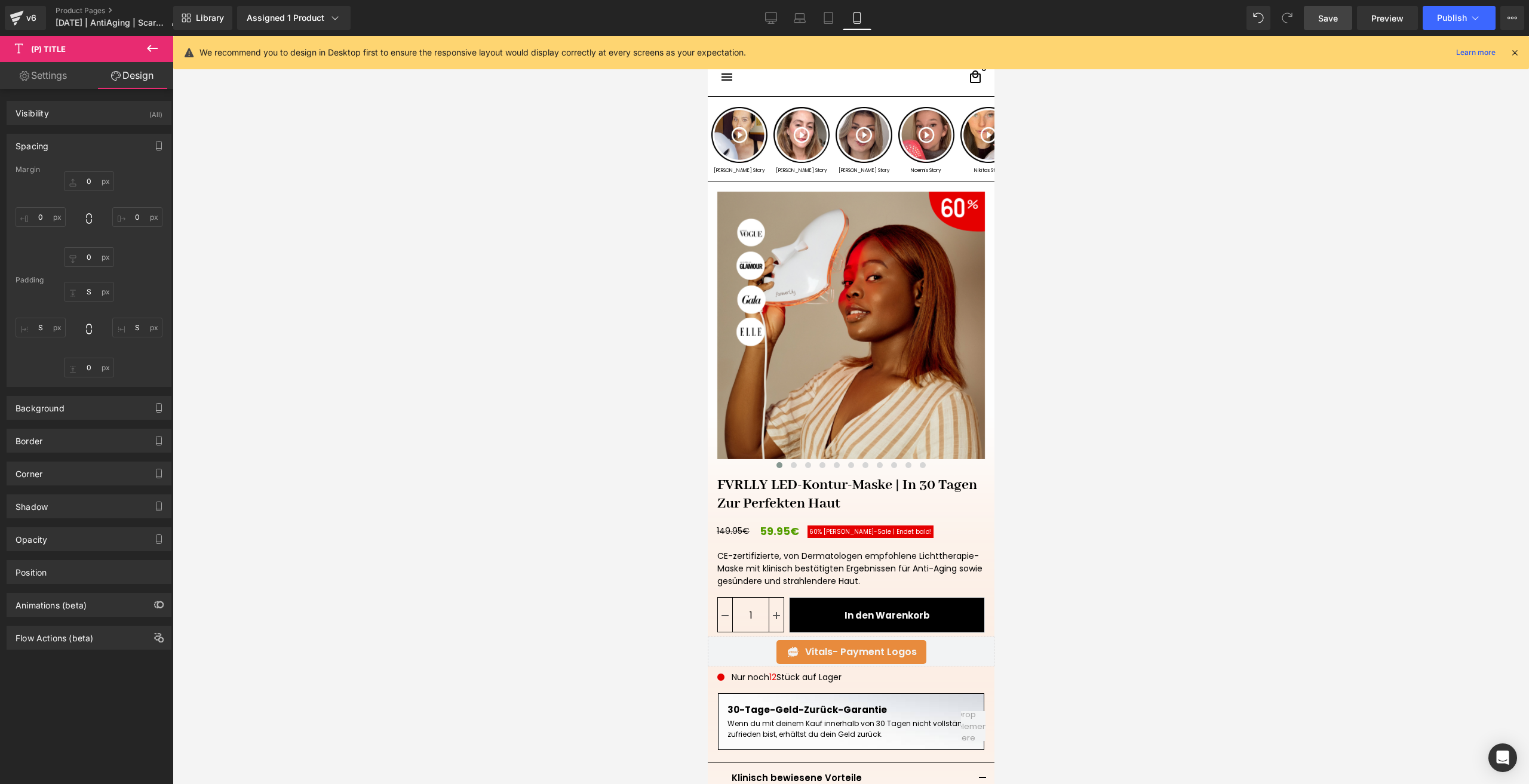
click at [1320, 22] on span "Save" at bounding box center [1327, 18] width 19 height 13
click at [1451, 23] on button "Publish" at bounding box center [1458, 18] width 73 height 24
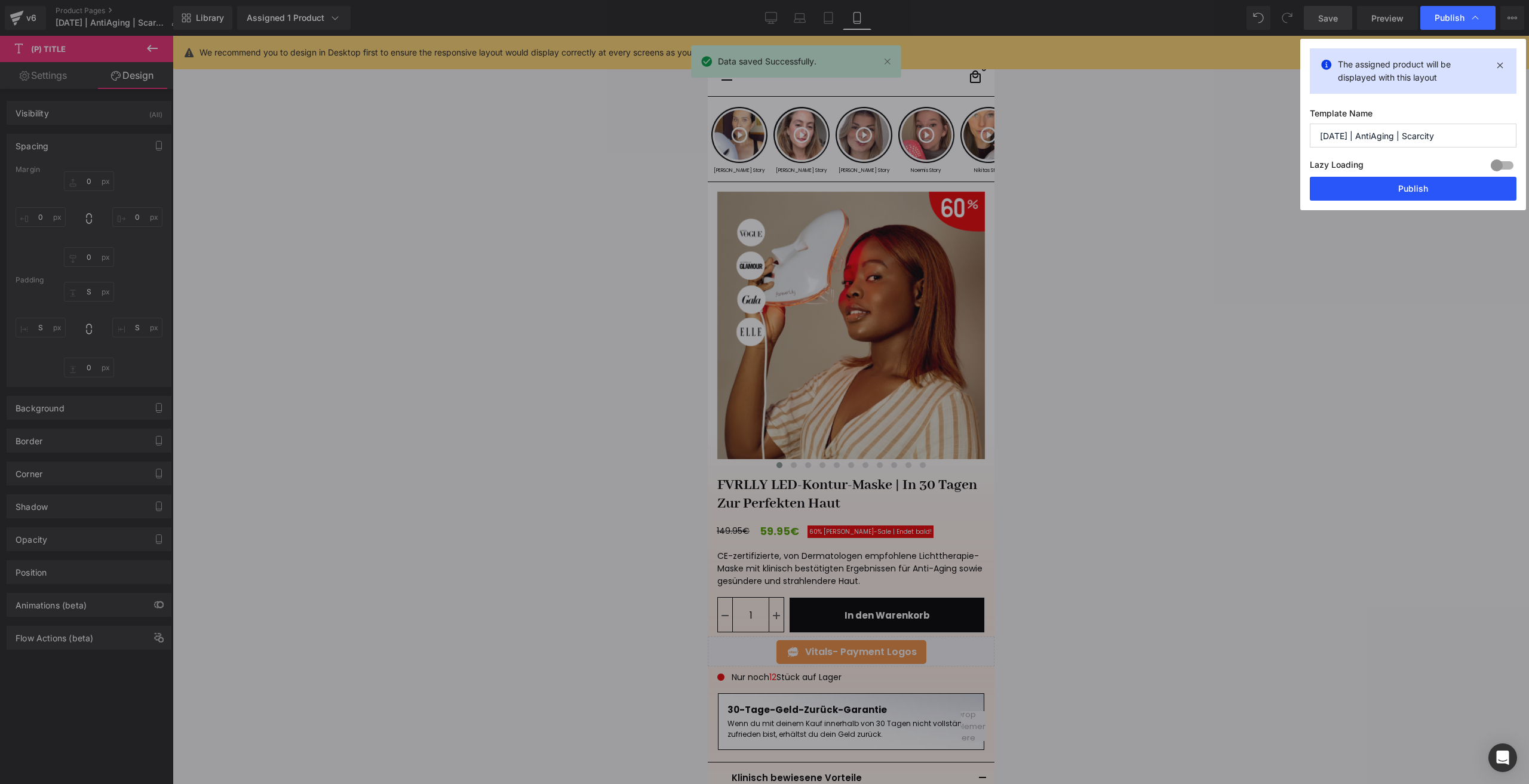
click at [1347, 190] on button "Publish" at bounding box center [1413, 189] width 206 height 24
